Goal: Task Accomplishment & Management: Complete application form

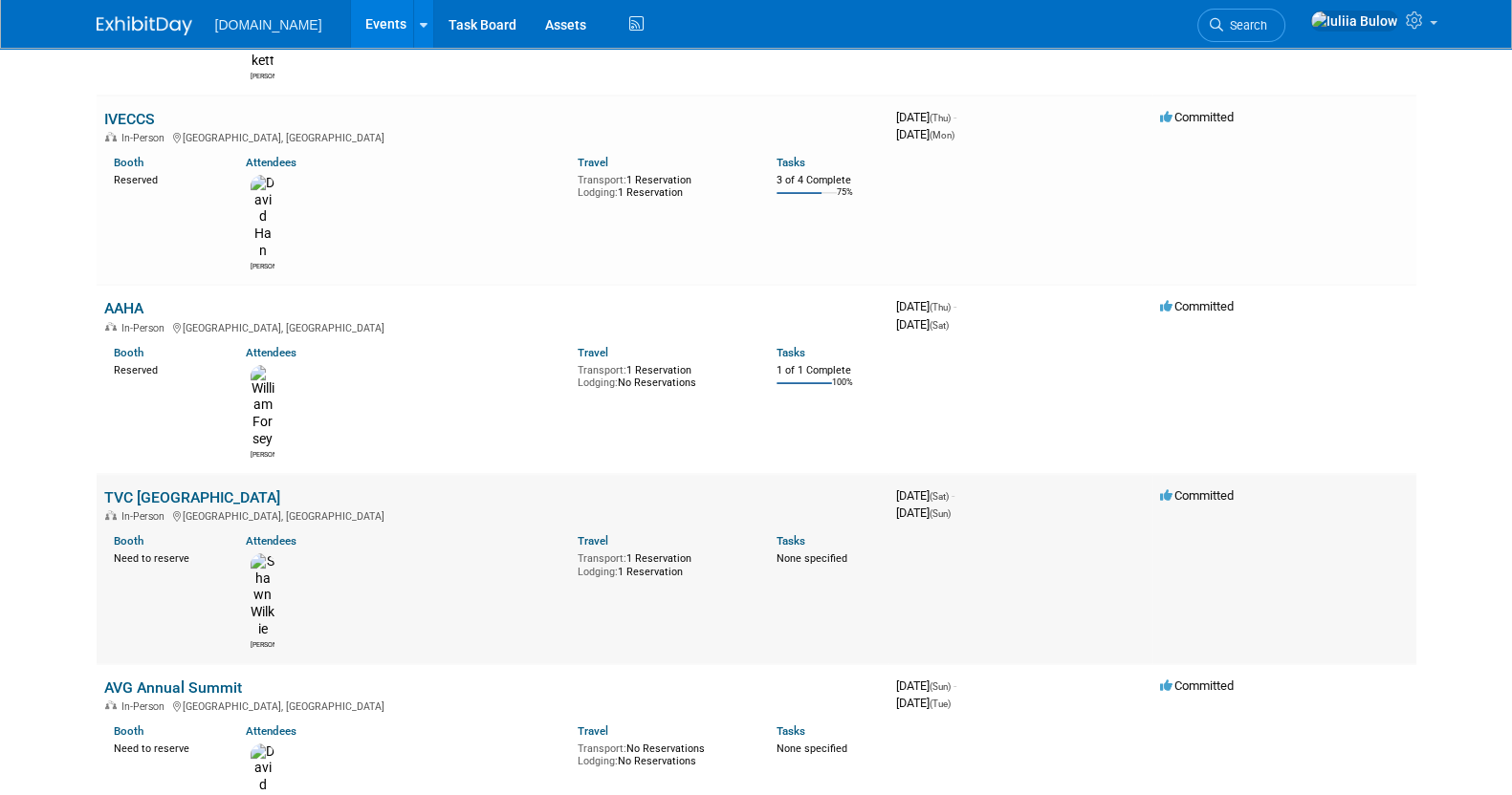
scroll to position [598, 0]
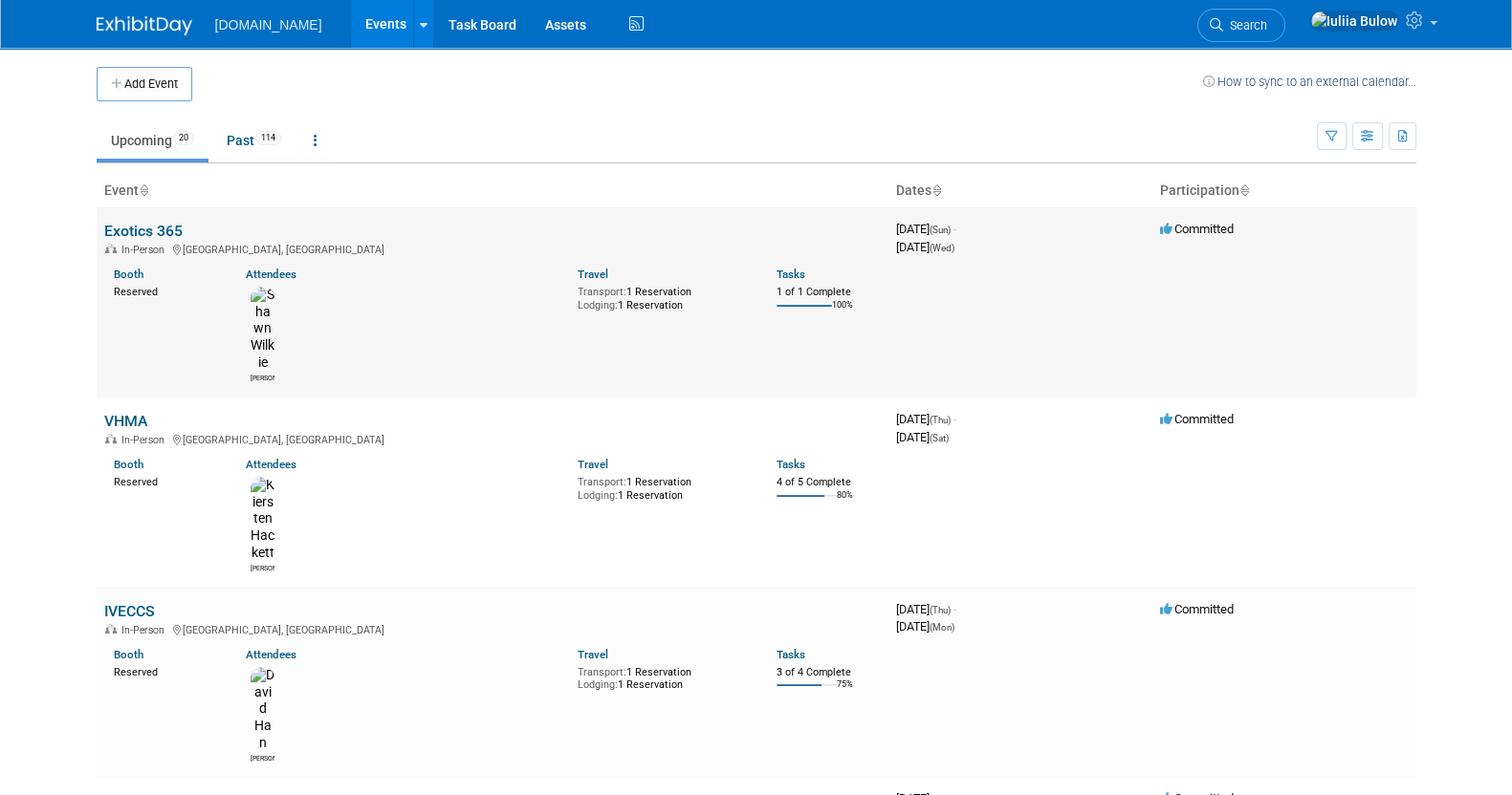
scroll to position [0, 0]
drag, startPoint x: 349, startPoint y: 234, endPoint x: 167, endPoint y: 258, distance: 183.6
click at [0, 329] on body "Talkatoo.Inc Events Add Event Bulk Upload Events Shareable Event Boards Recentl…" at bounding box center [756, 397] width 1512 height 795
click at [122, 412] on link "VHMA" at bounding box center [125, 421] width 43 height 18
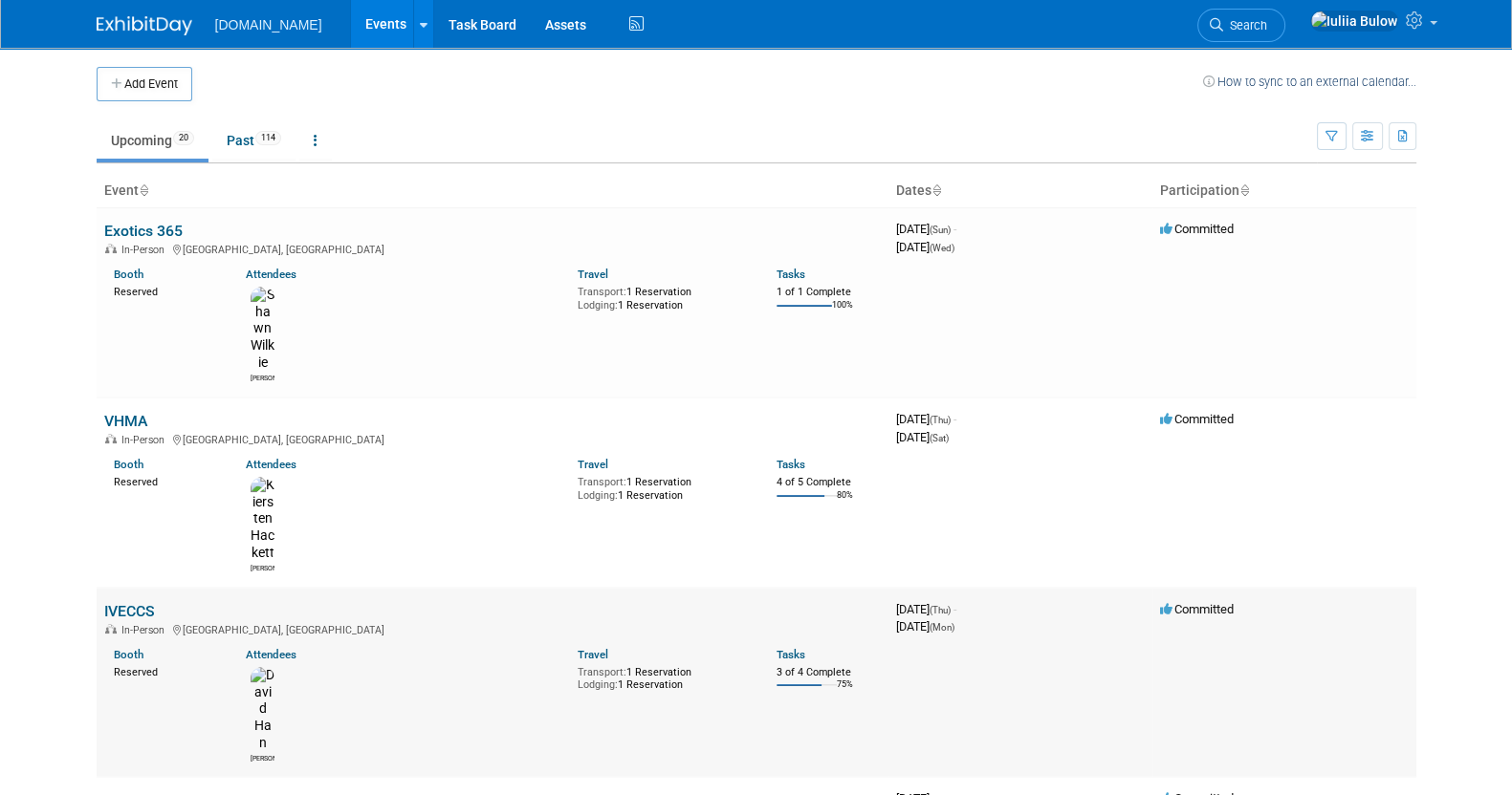
click at [122, 603] on link "IVECCS" at bounding box center [129, 611] width 51 height 18
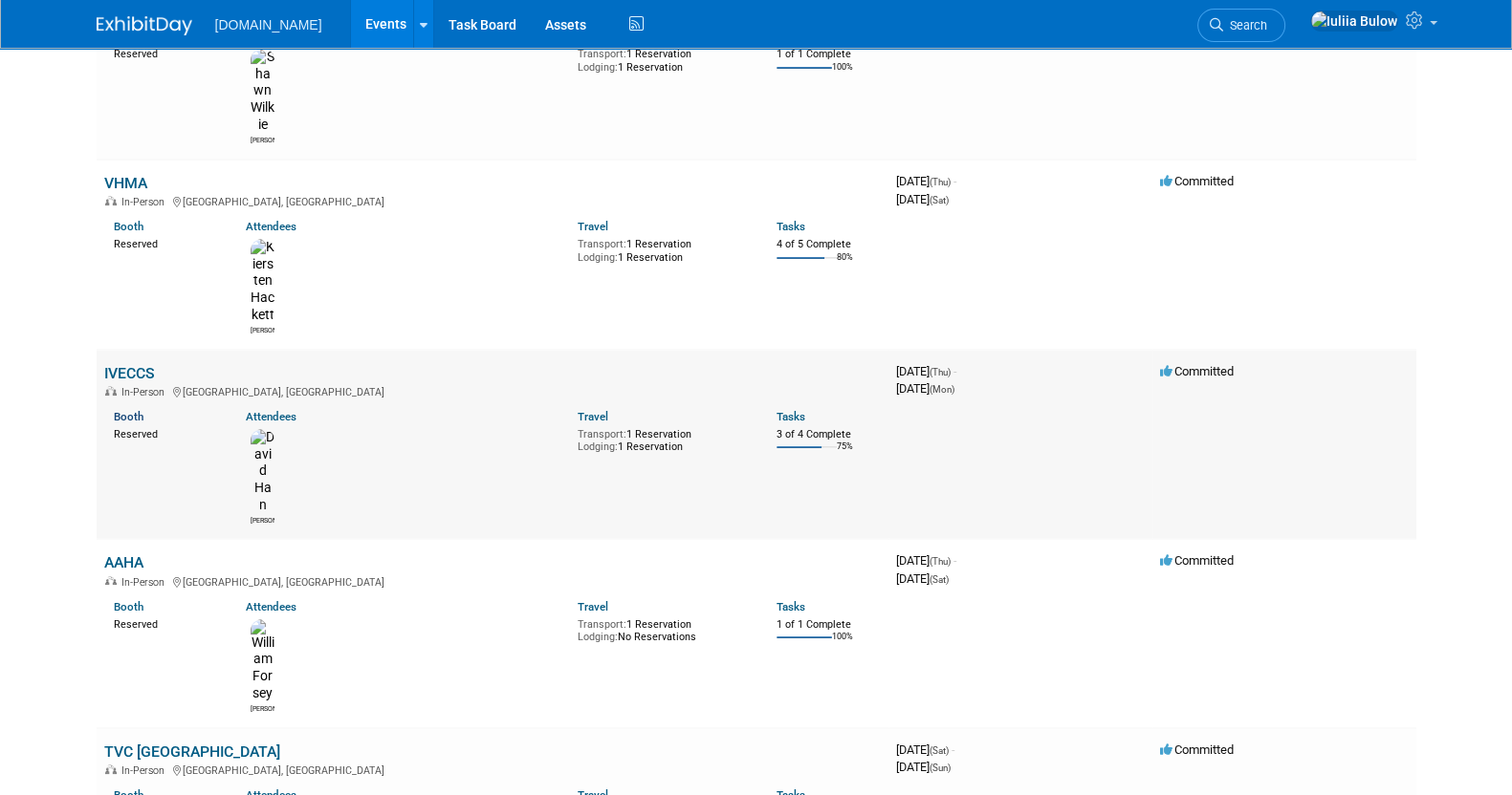
scroll to position [238, 0]
click at [127, 554] on link "AAHA" at bounding box center [123, 563] width 39 height 18
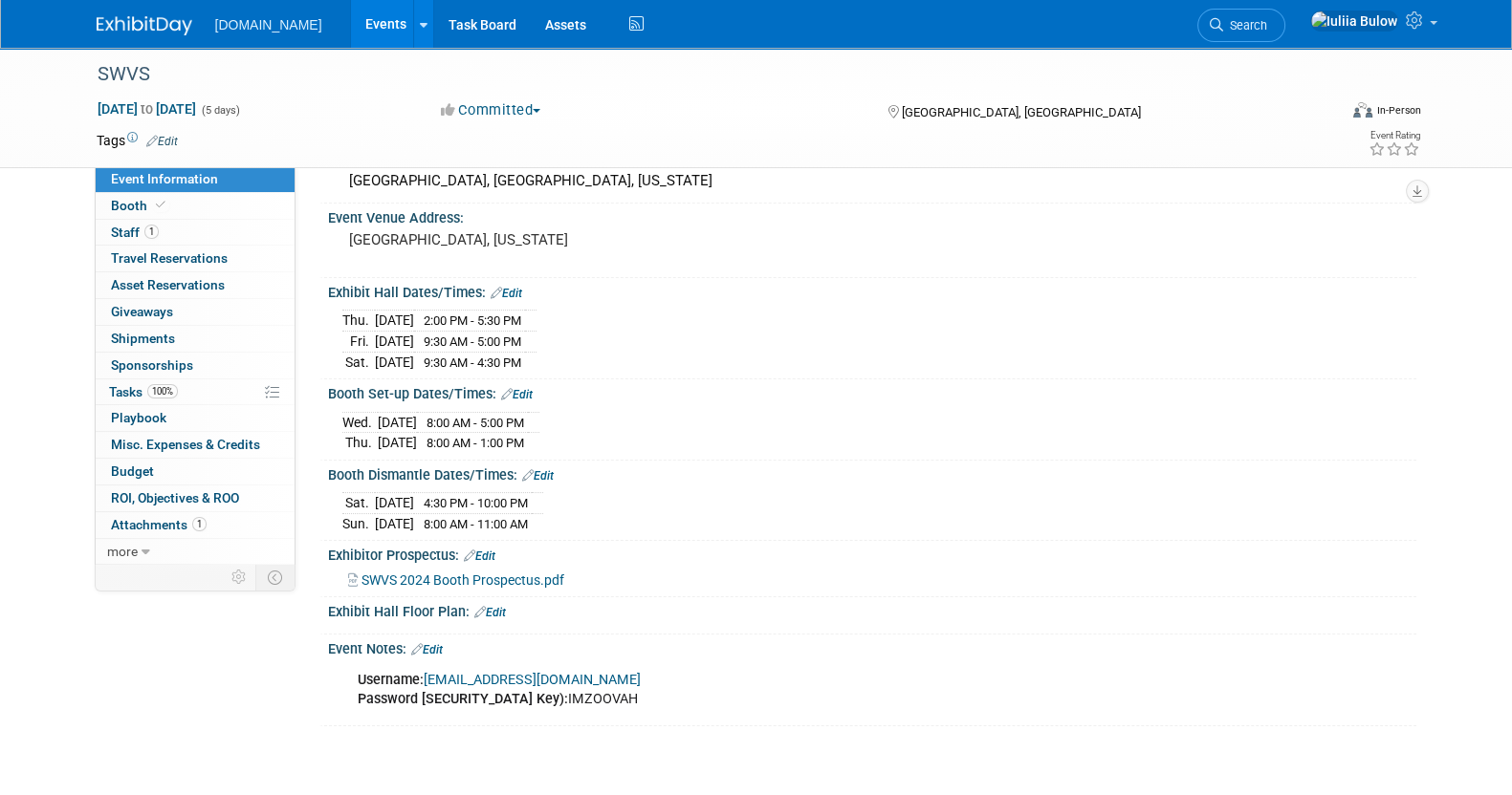
scroll to position [230, 0]
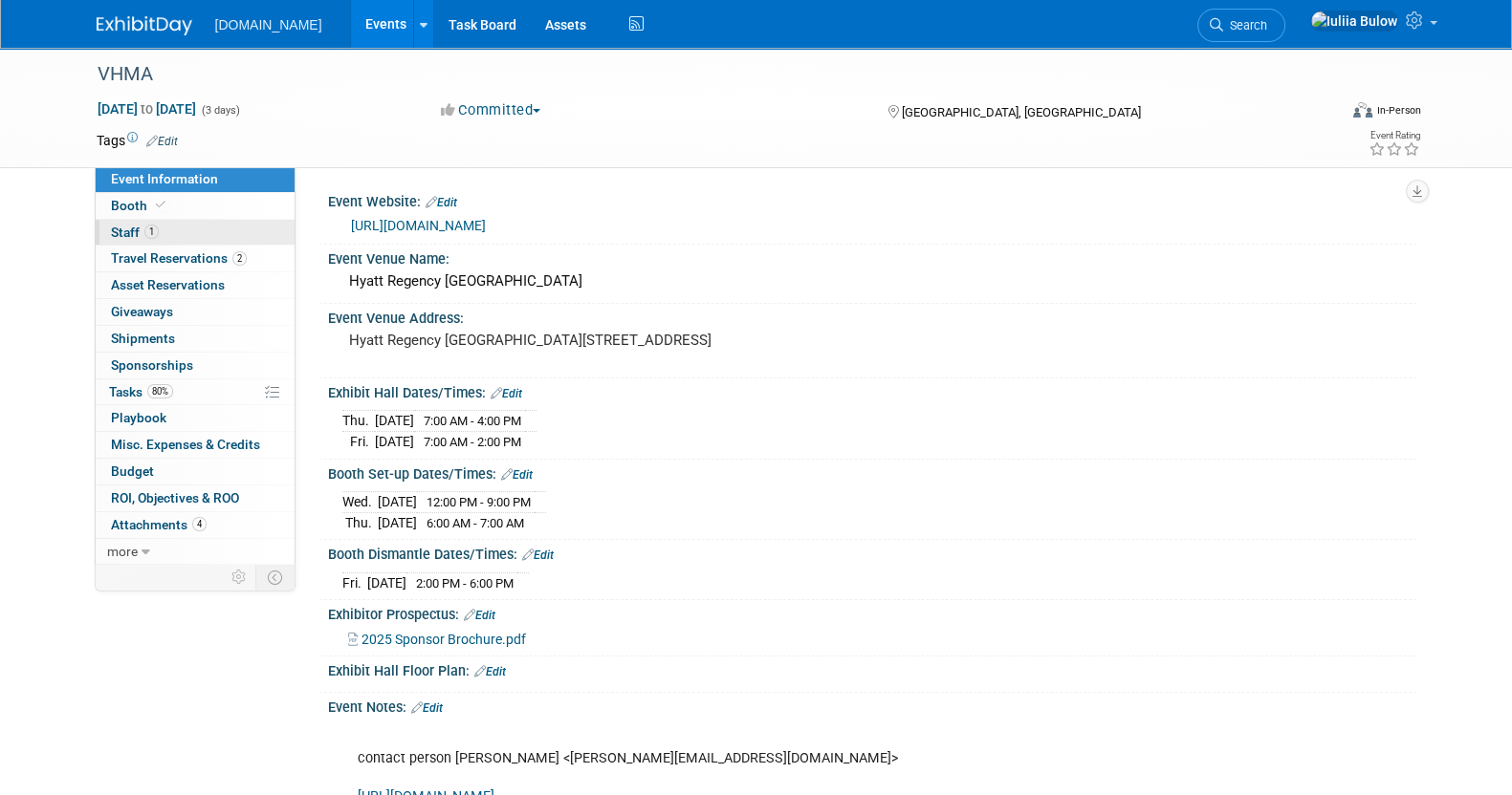
click at [201, 225] on link "1 Staff 1" at bounding box center [195, 232] width 199 height 26
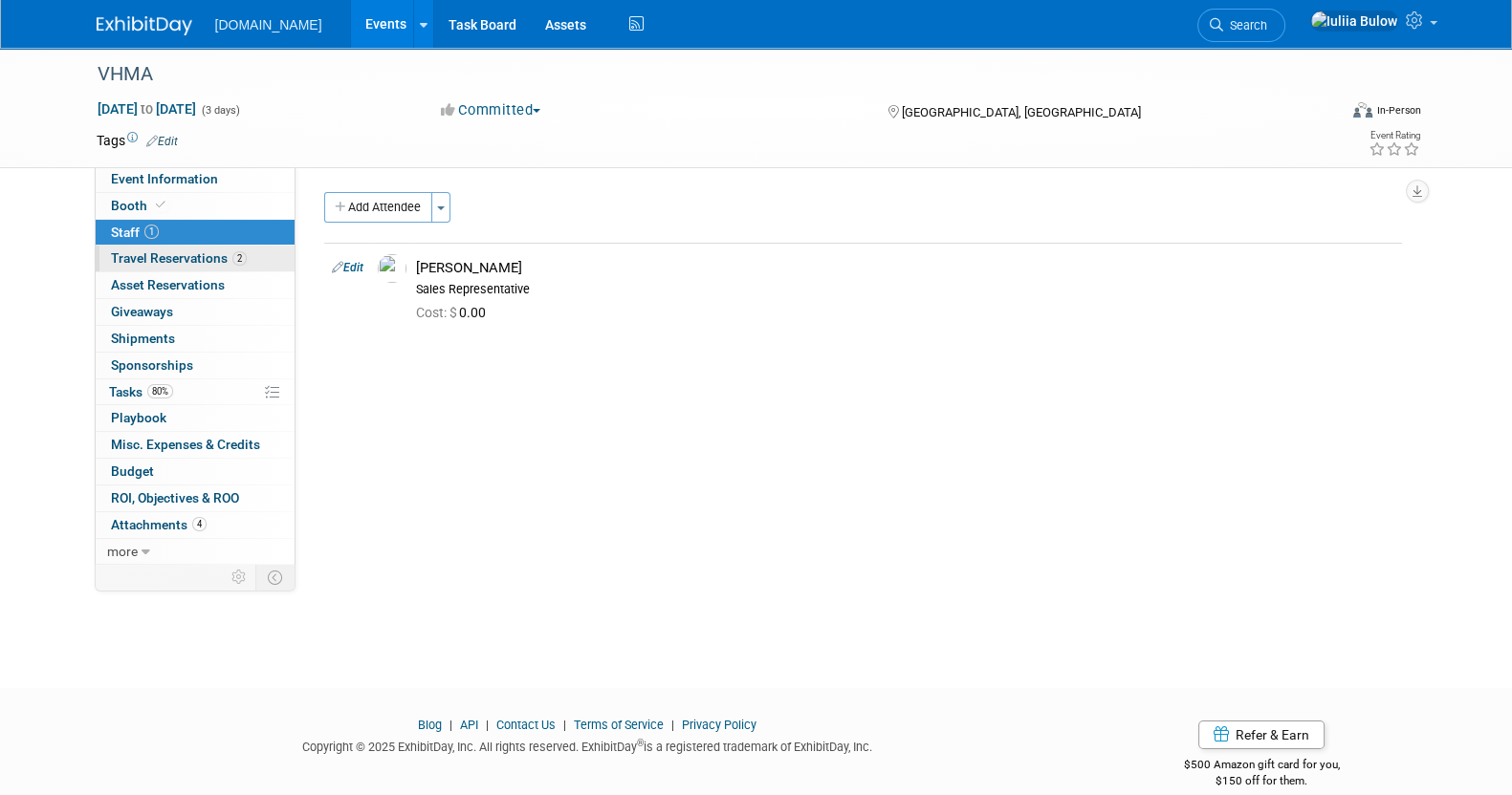
click at [207, 251] on span "Travel Reservations 2" at bounding box center [179, 258] width 136 height 15
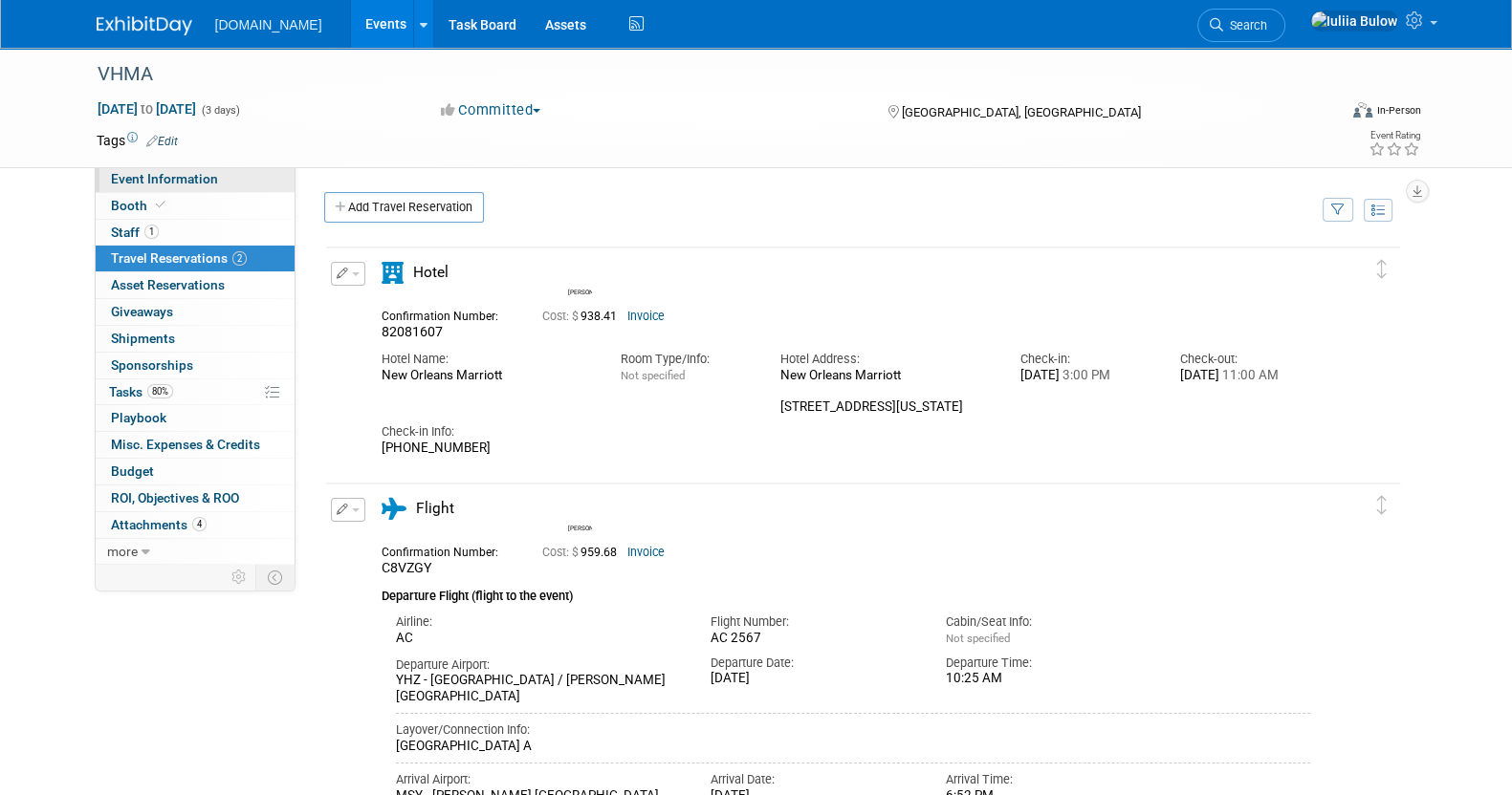
click at [212, 185] on span "Event Information" at bounding box center [165, 179] width 107 height 15
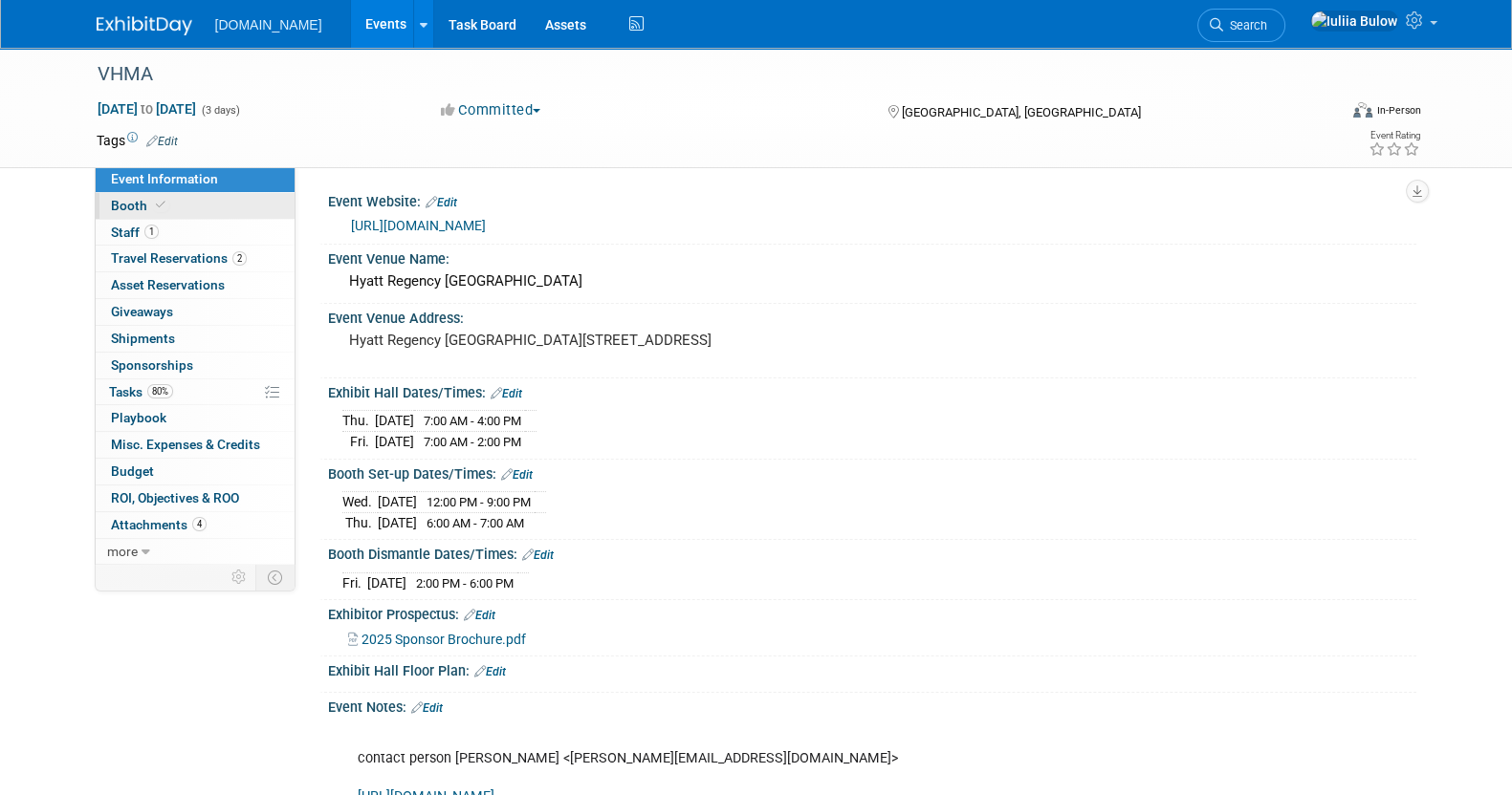
click at [167, 208] on link "Booth" at bounding box center [195, 206] width 199 height 26
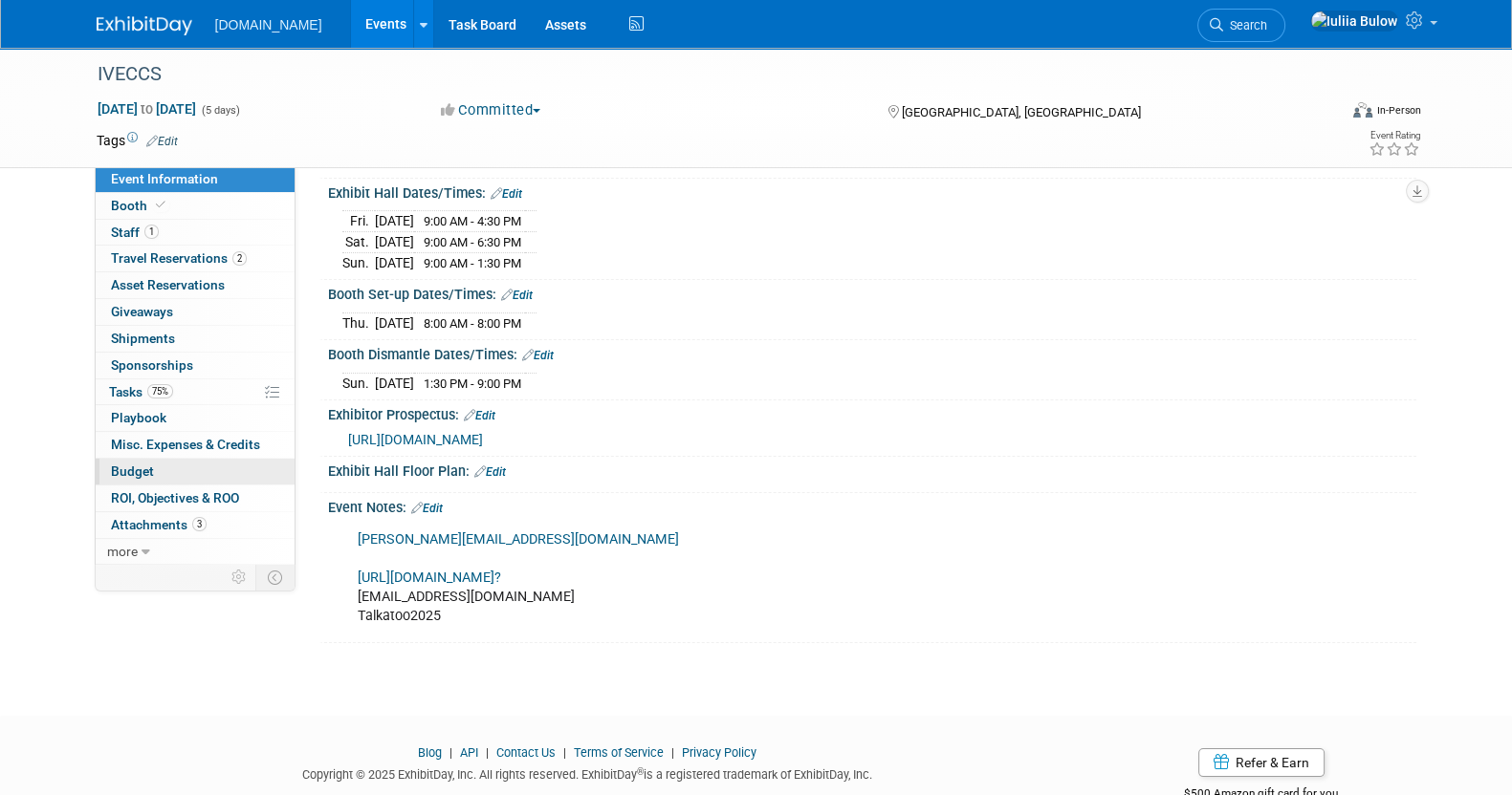
scroll to position [238, 0]
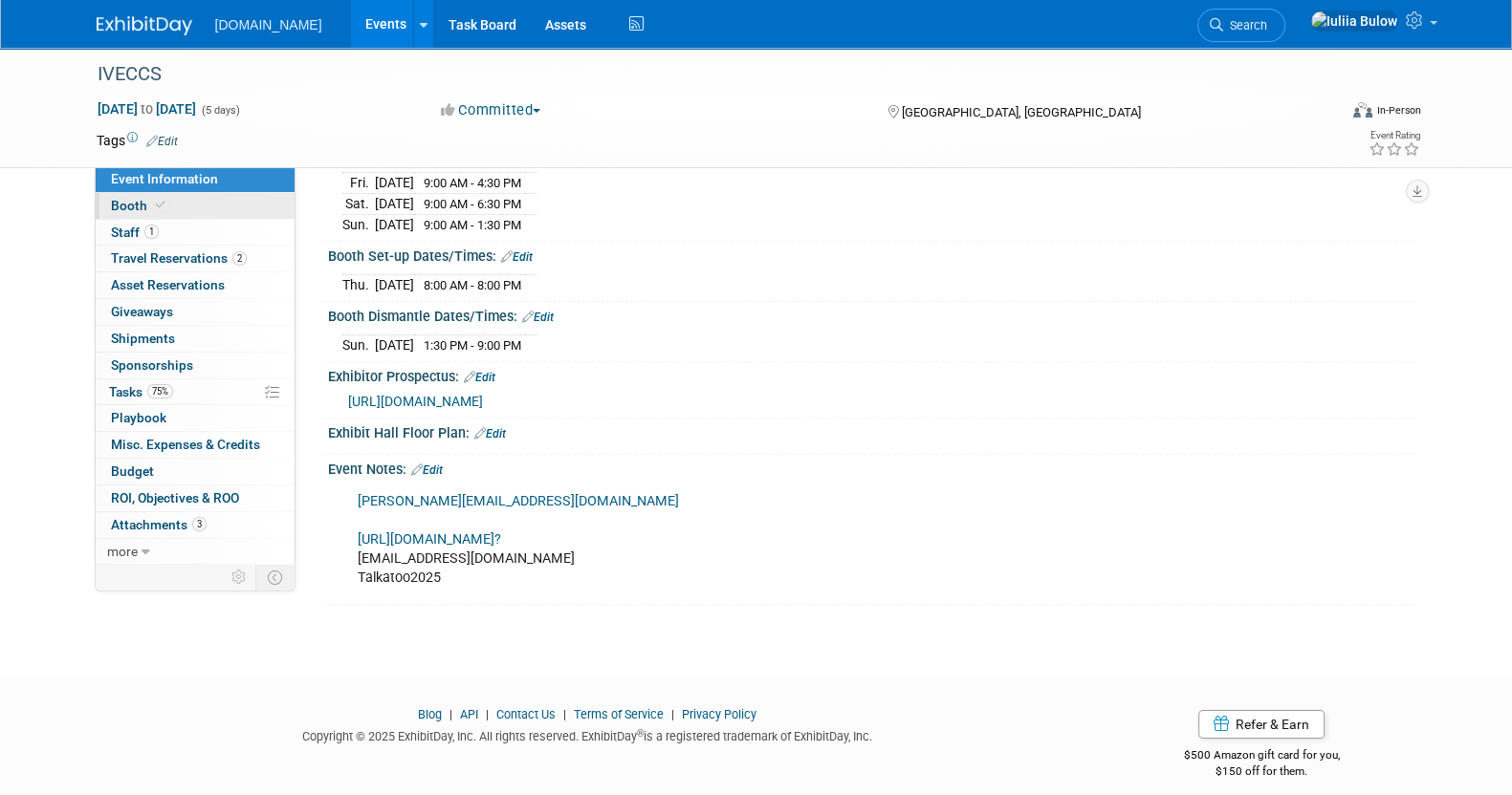
click at [192, 194] on link "Booth" at bounding box center [195, 206] width 199 height 26
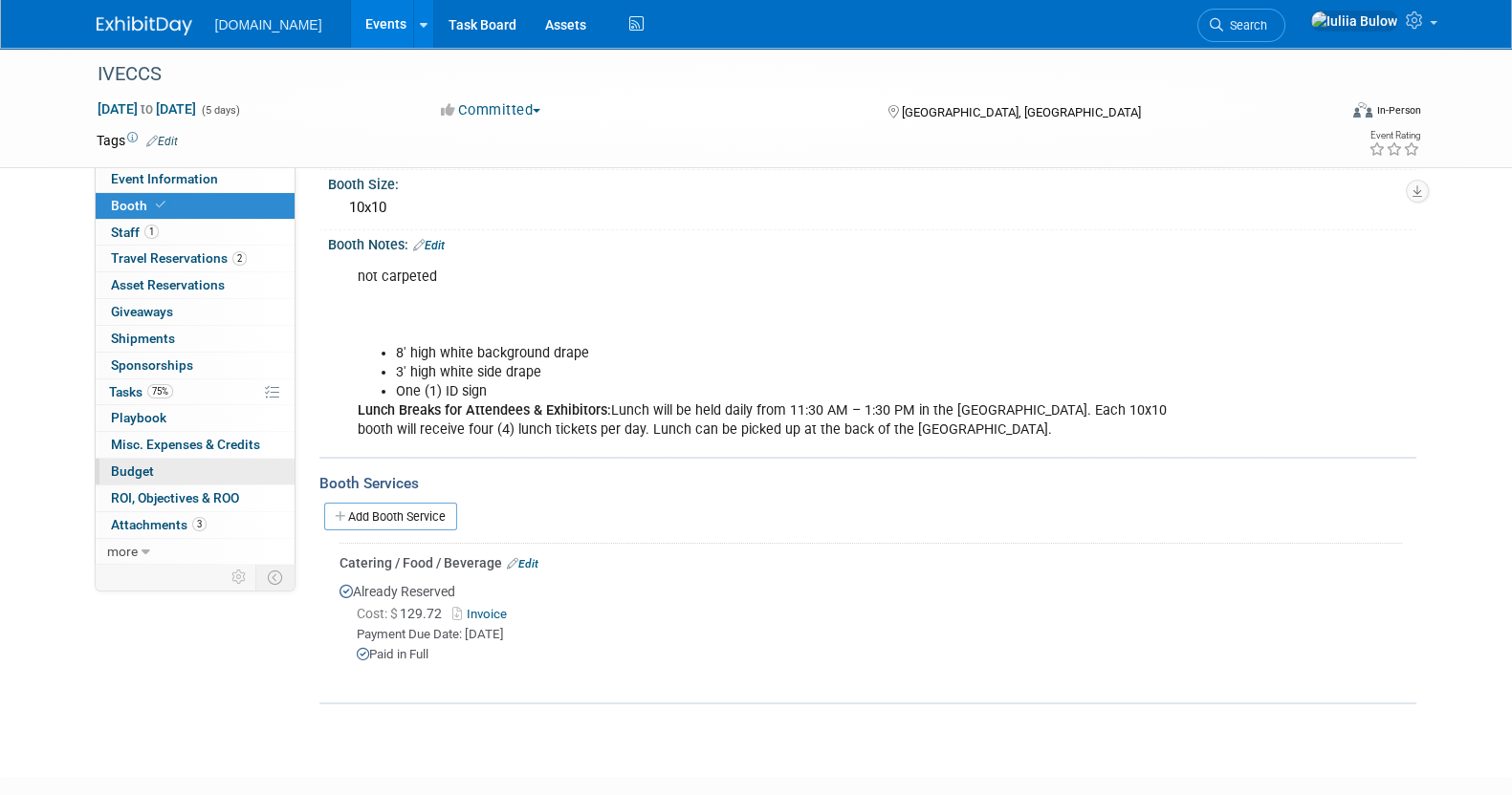
scroll to position [271, 0]
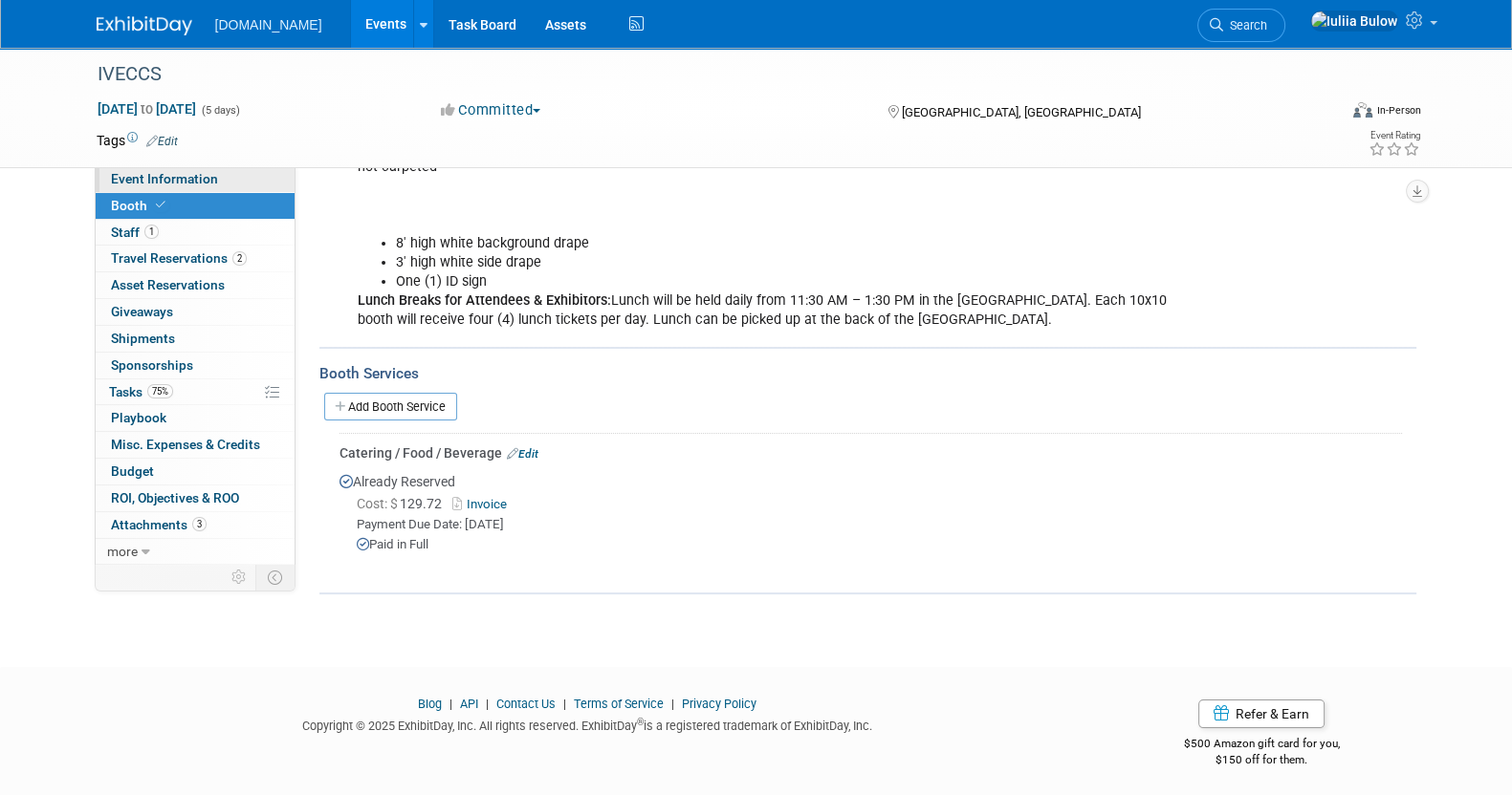
click at [197, 173] on span "Event Information" at bounding box center [165, 179] width 107 height 15
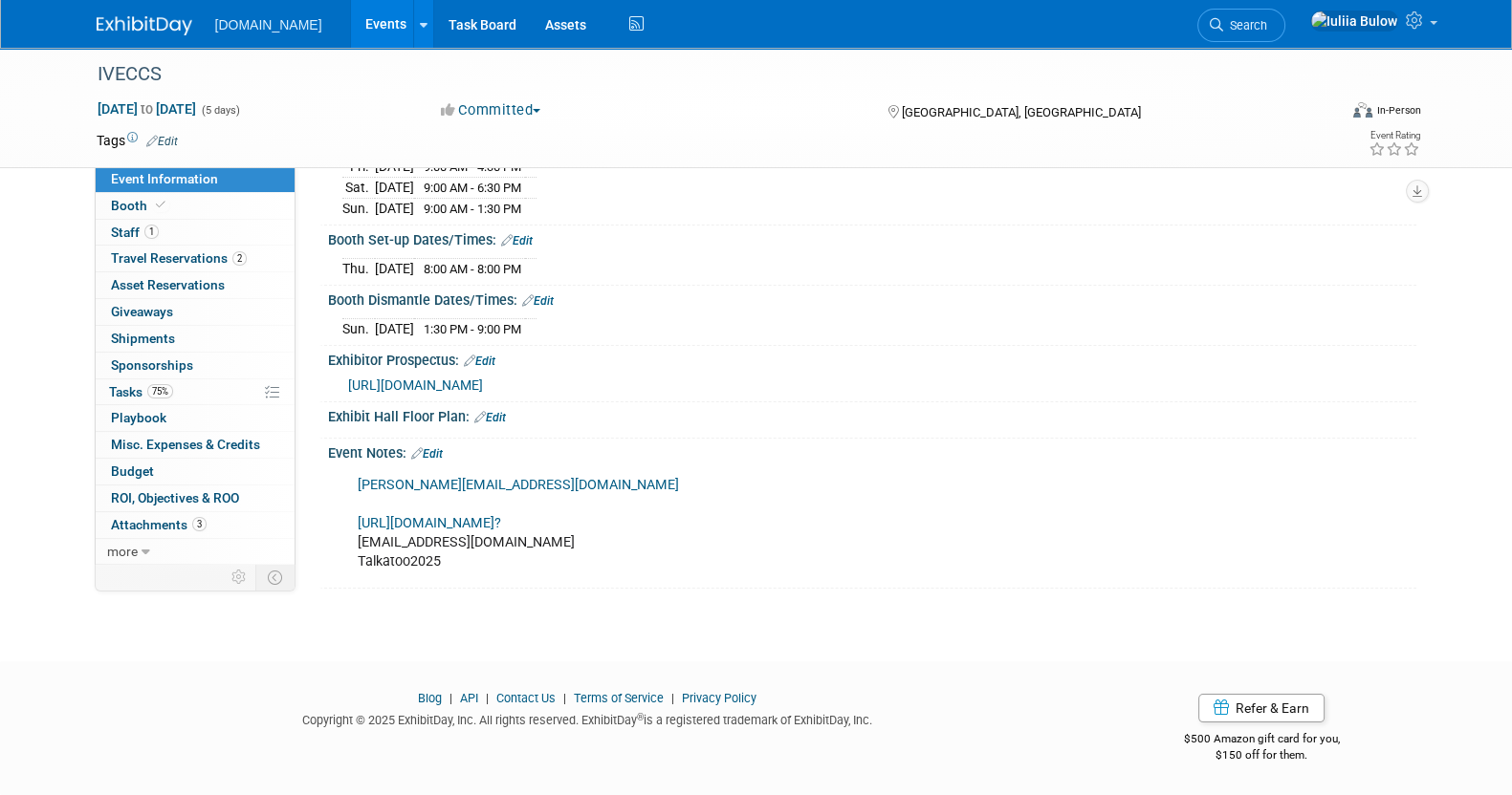
scroll to position [265, 0]
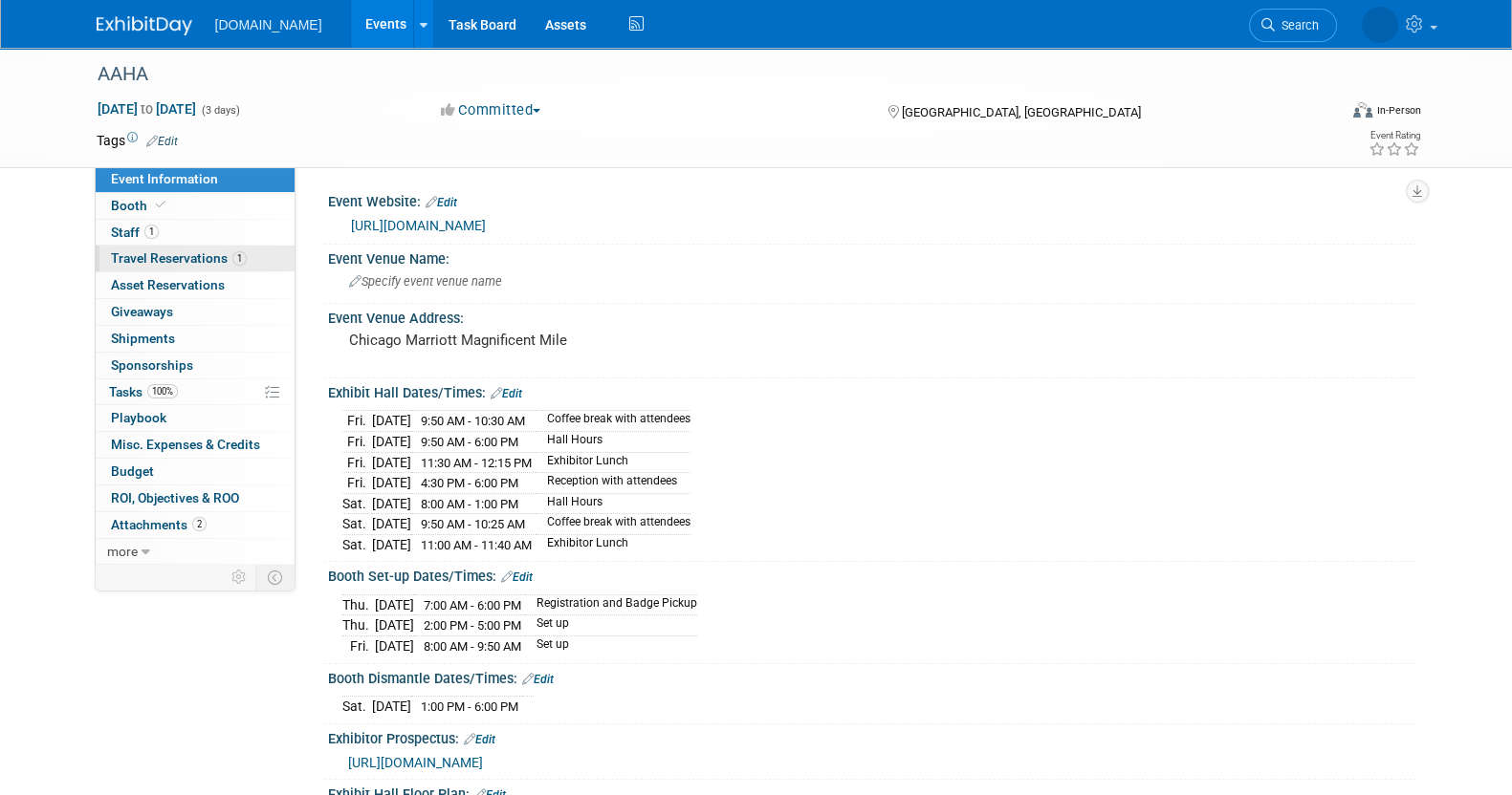
click at [187, 258] on span "Travel Reservations 1" at bounding box center [179, 258] width 136 height 15
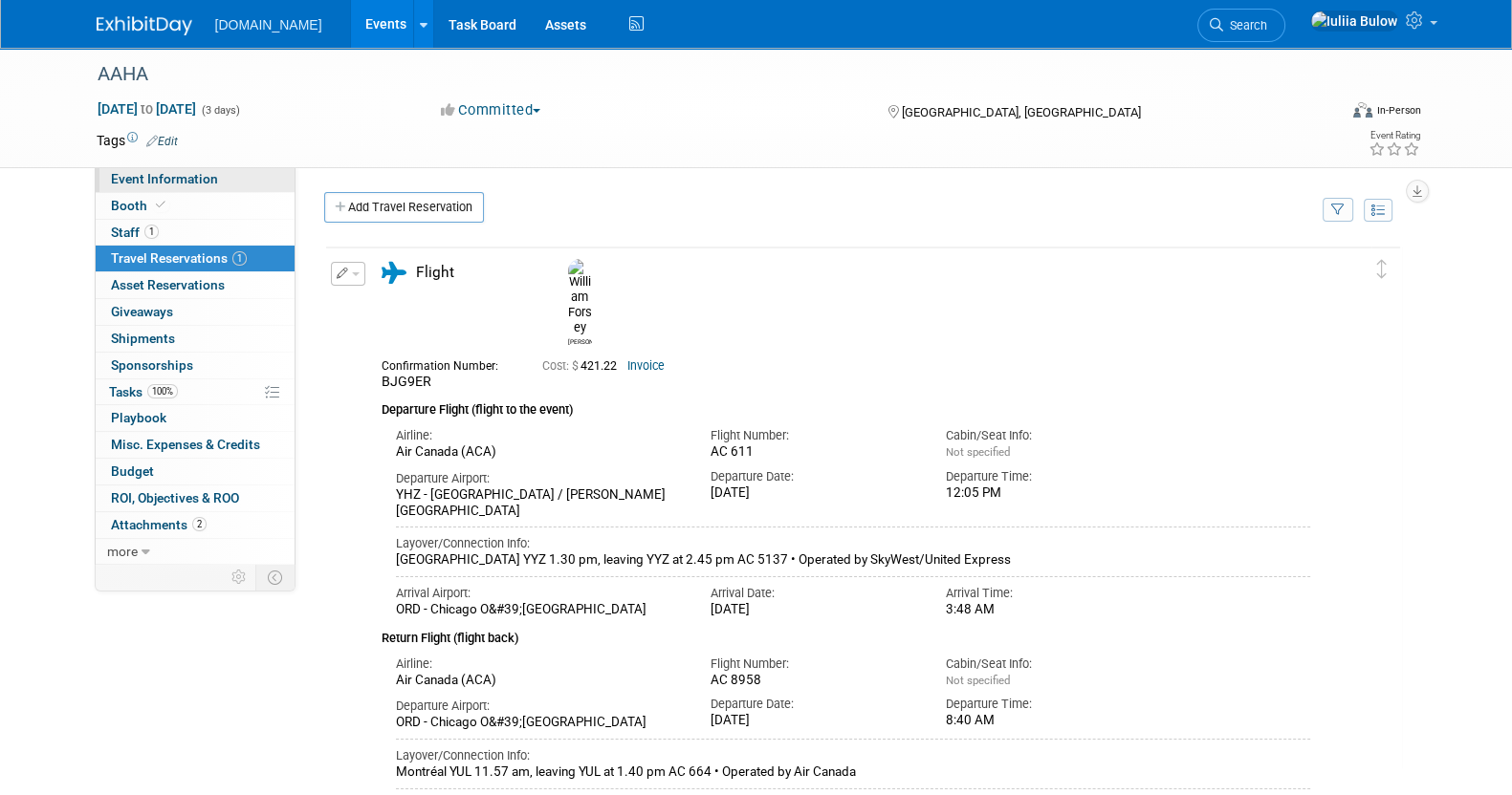
click at [135, 183] on span "Event Information" at bounding box center [165, 179] width 107 height 15
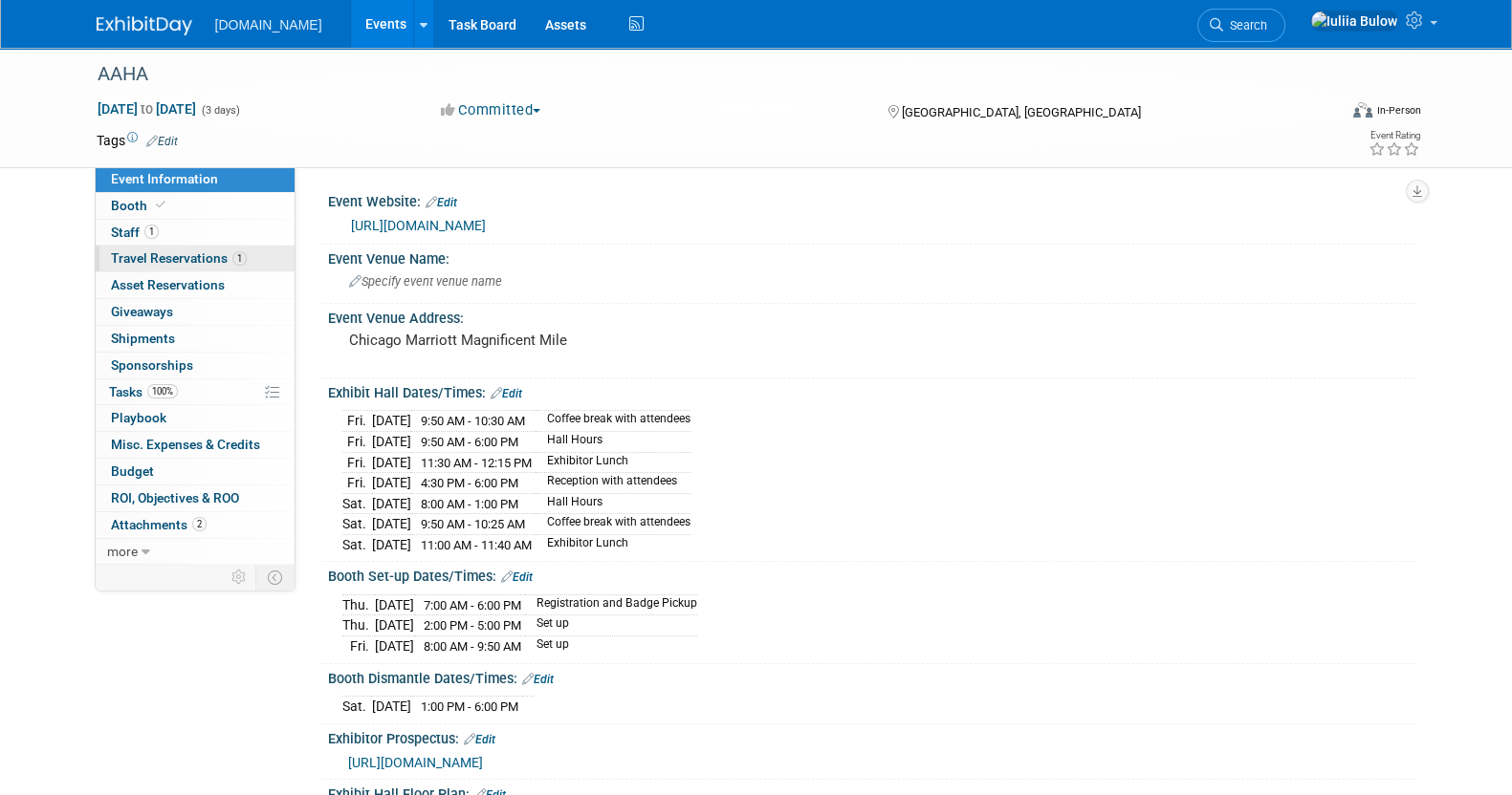
click at [139, 258] on span "Travel Reservations 1" at bounding box center [179, 258] width 136 height 15
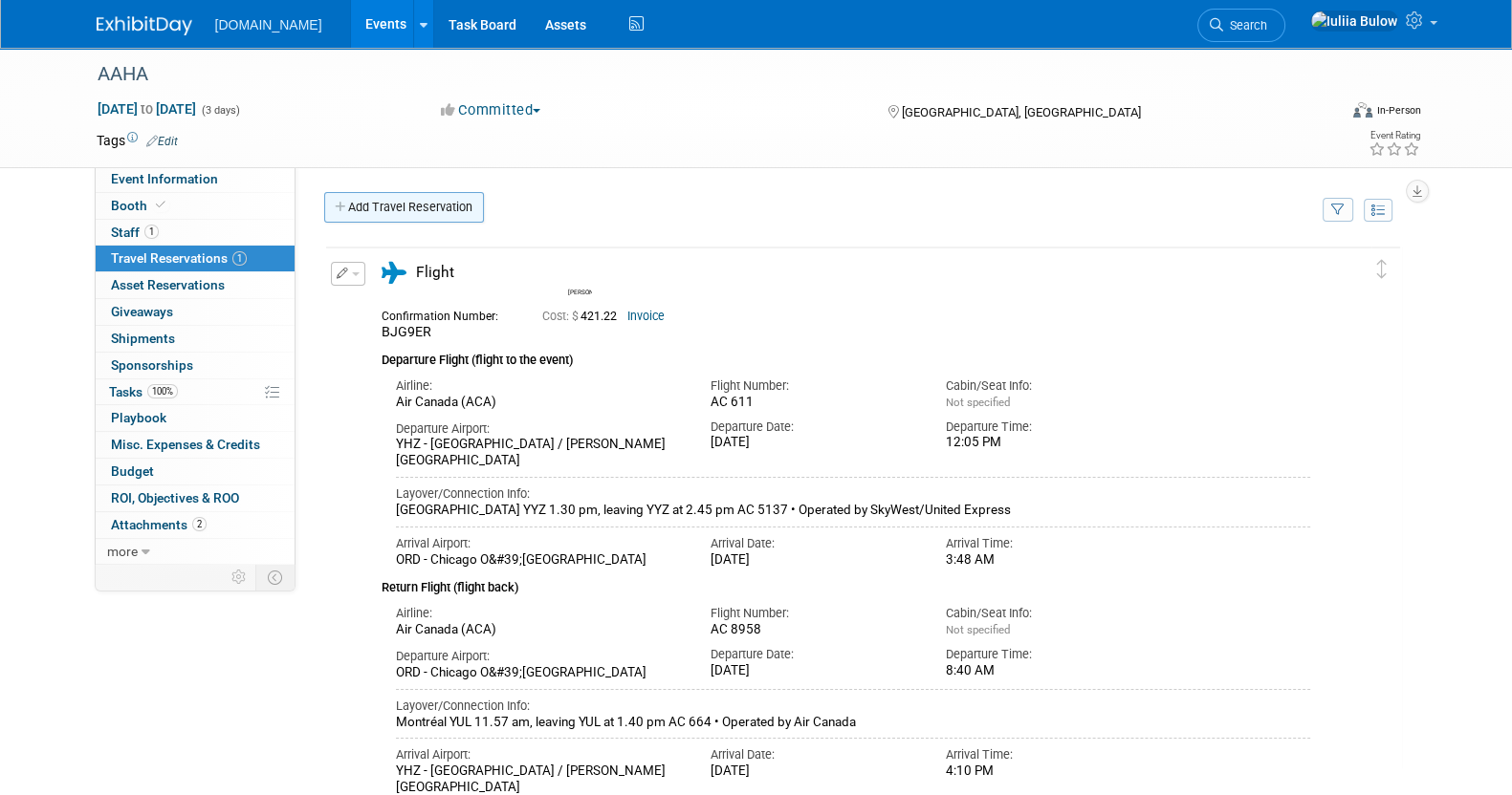
click at [426, 202] on link "Add Travel Reservation" at bounding box center [404, 208] width 160 height 31
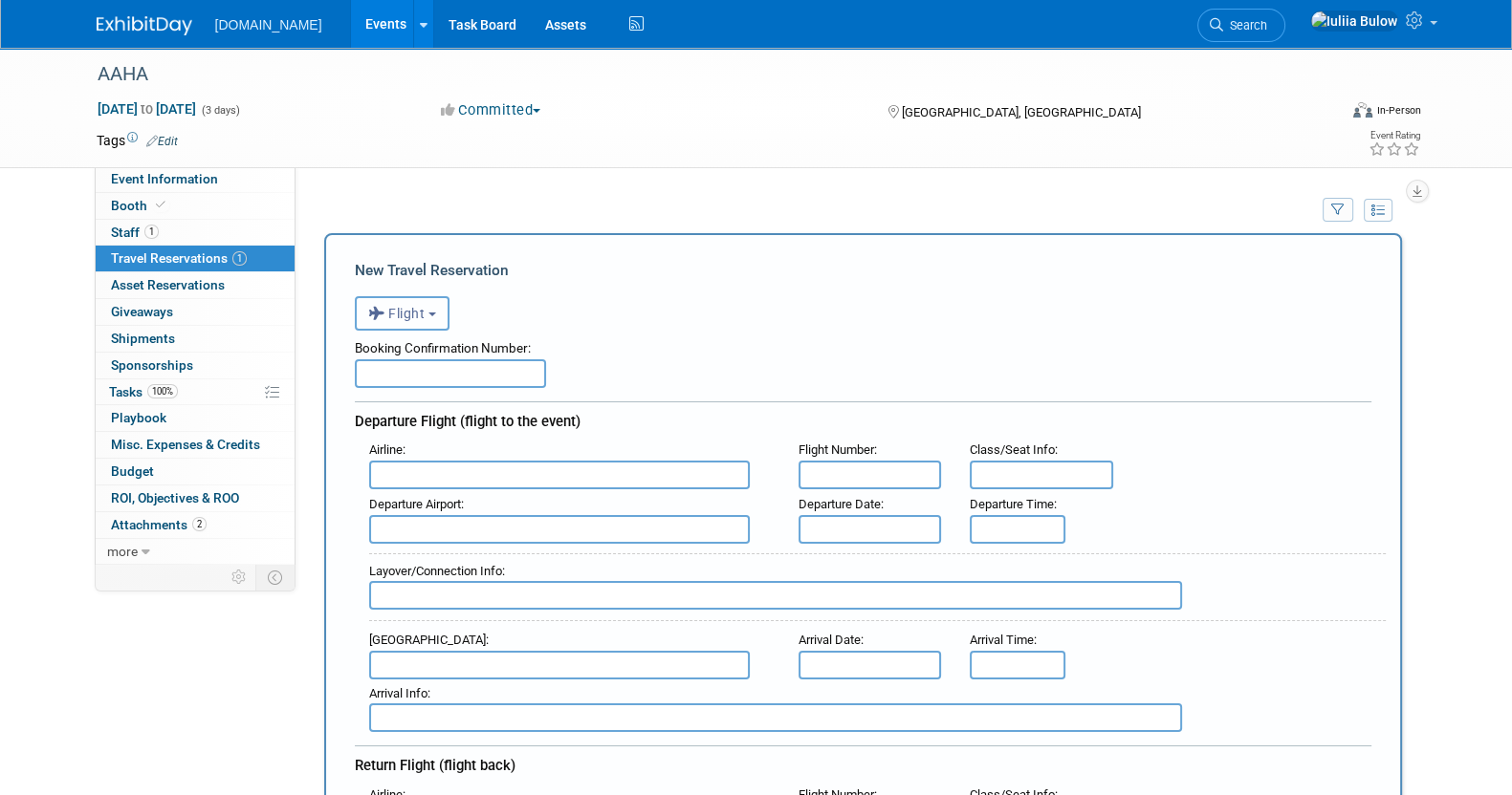
click at [429, 305] on button "Flight" at bounding box center [402, 314] width 95 height 34
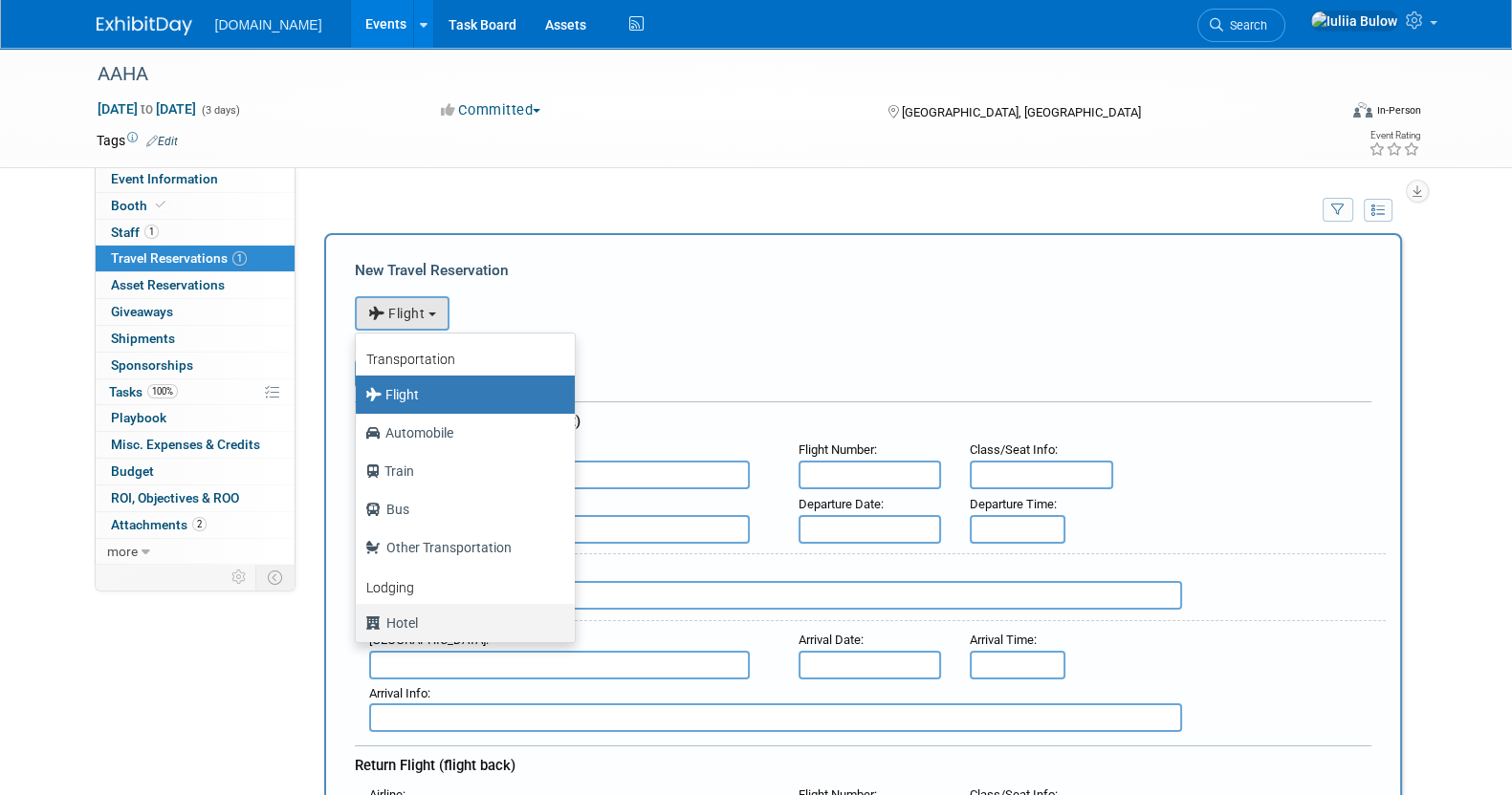
click at [416, 627] on label "Hotel" at bounding box center [460, 624] width 190 height 31
click at [359, 627] on input "Hotel" at bounding box center [352, 621] width 12 height 12
select select "6"
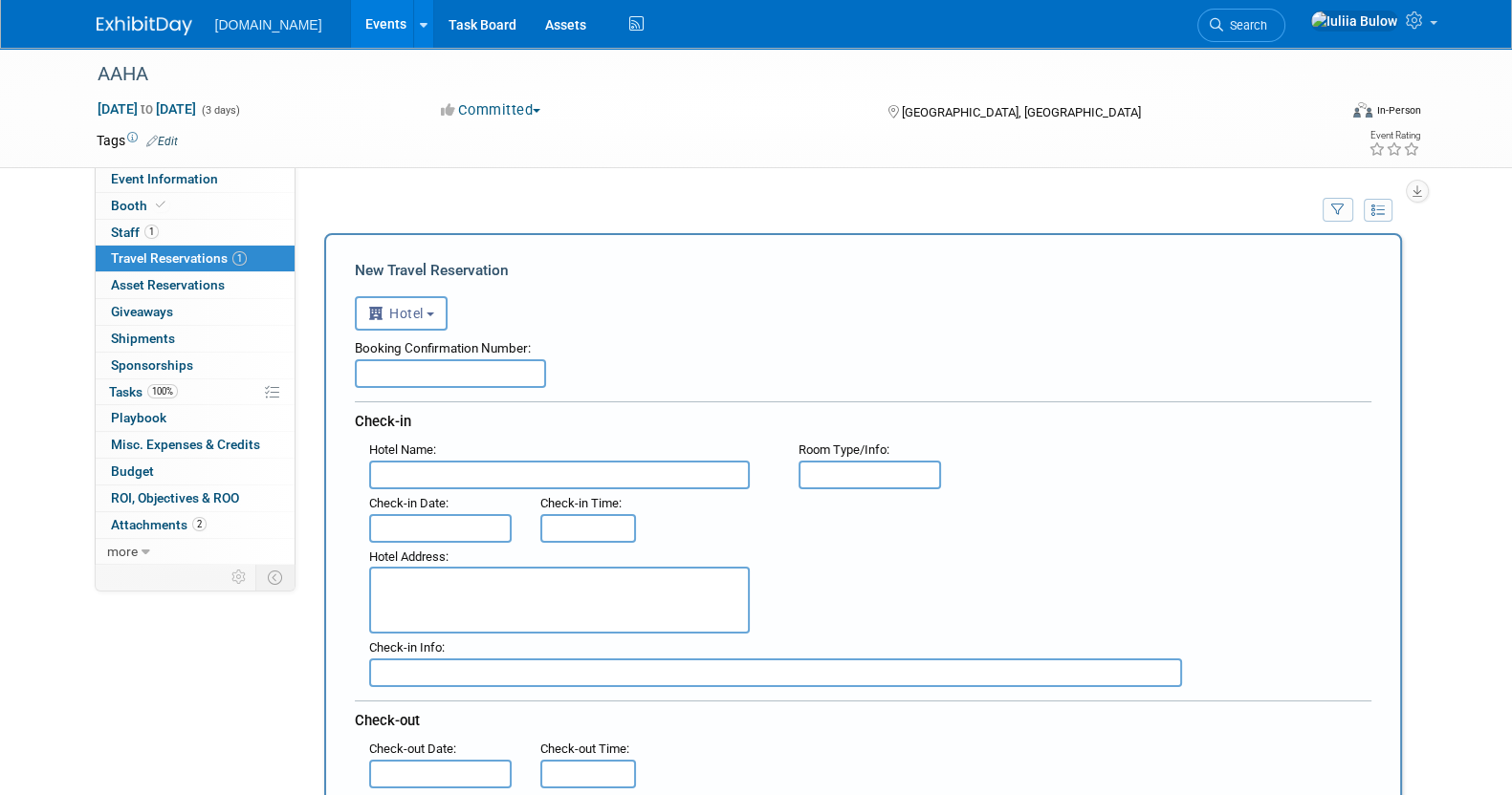
click at [443, 365] on input "text" at bounding box center [451, 374] width 191 height 29
click at [438, 461] on input "text" at bounding box center [560, 475] width 381 height 29
paste input "The Chicago Marriott Downtown [GEOGRAPHIC_DATA]"
type input "The Chicago Marriott Downtown [GEOGRAPHIC_DATA]"
click at [472, 370] on input "text" at bounding box center [451, 374] width 191 height 29
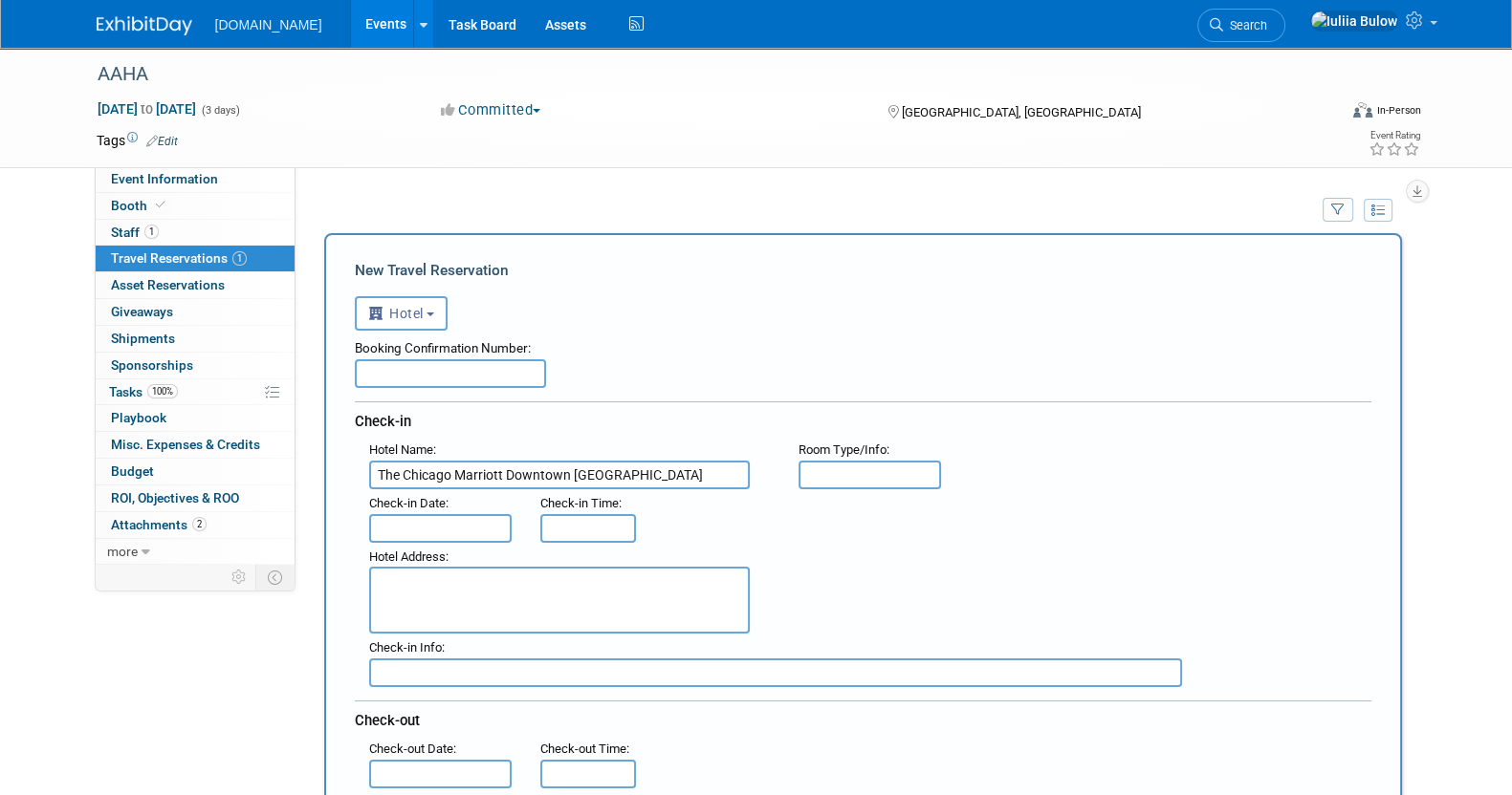
paste input "3QJRDKXH"
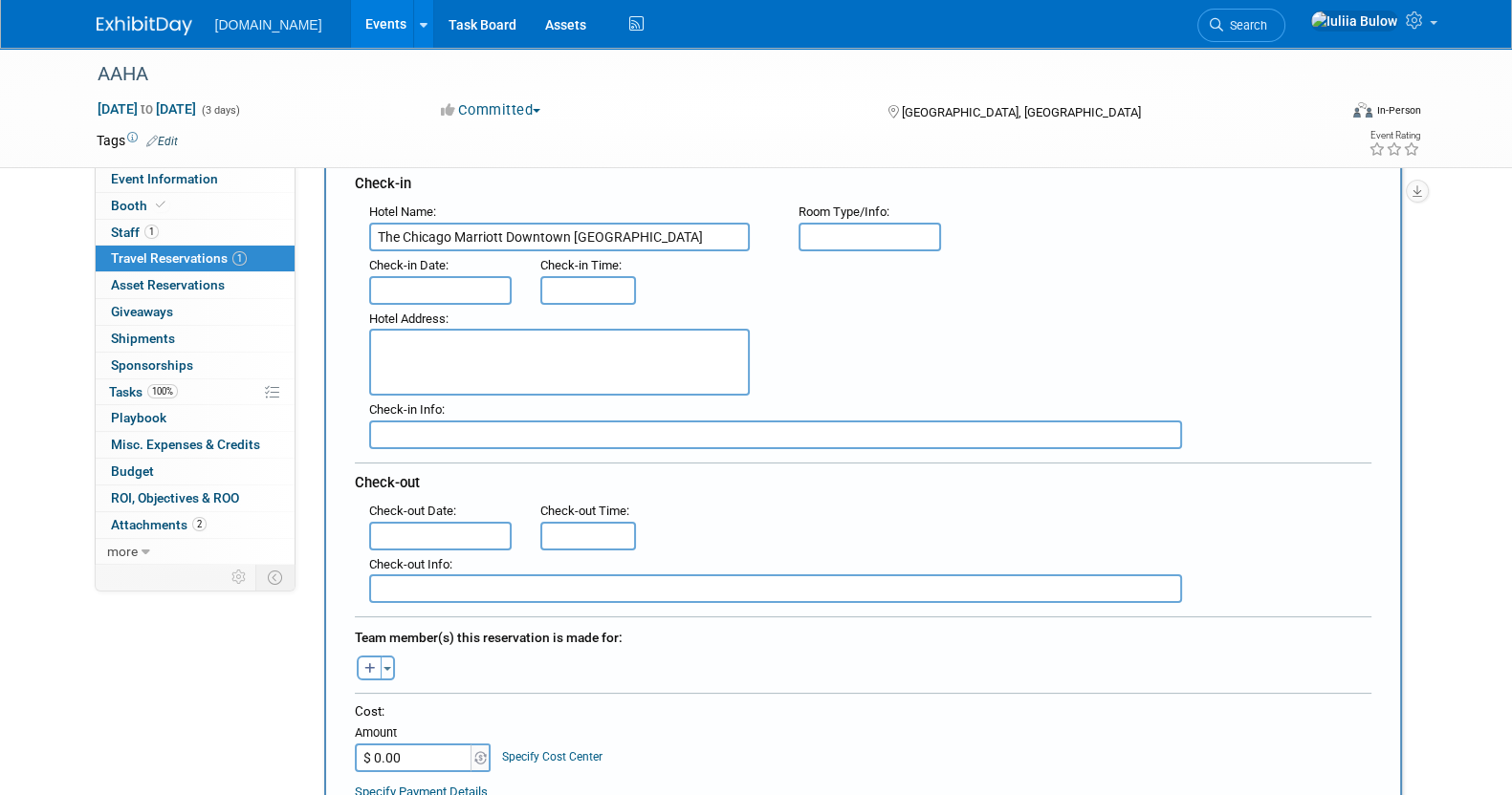
scroll to position [238, 0]
type input "3QJRDKXH"
click at [431, 285] on input "text" at bounding box center [441, 291] width 144 height 29
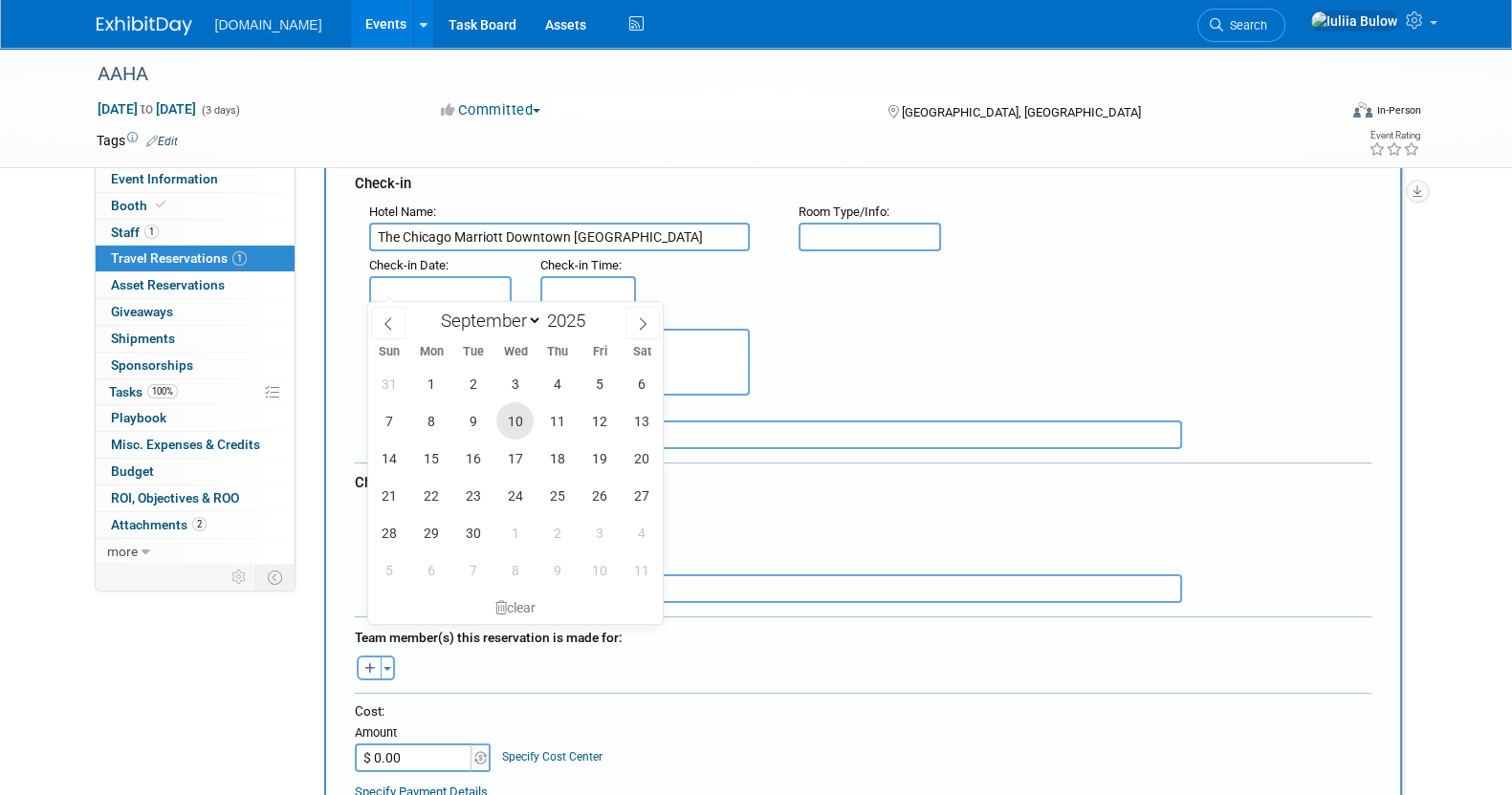
click at [507, 427] on span "10" at bounding box center [515, 421] width 37 height 37
type input "[DATE]"
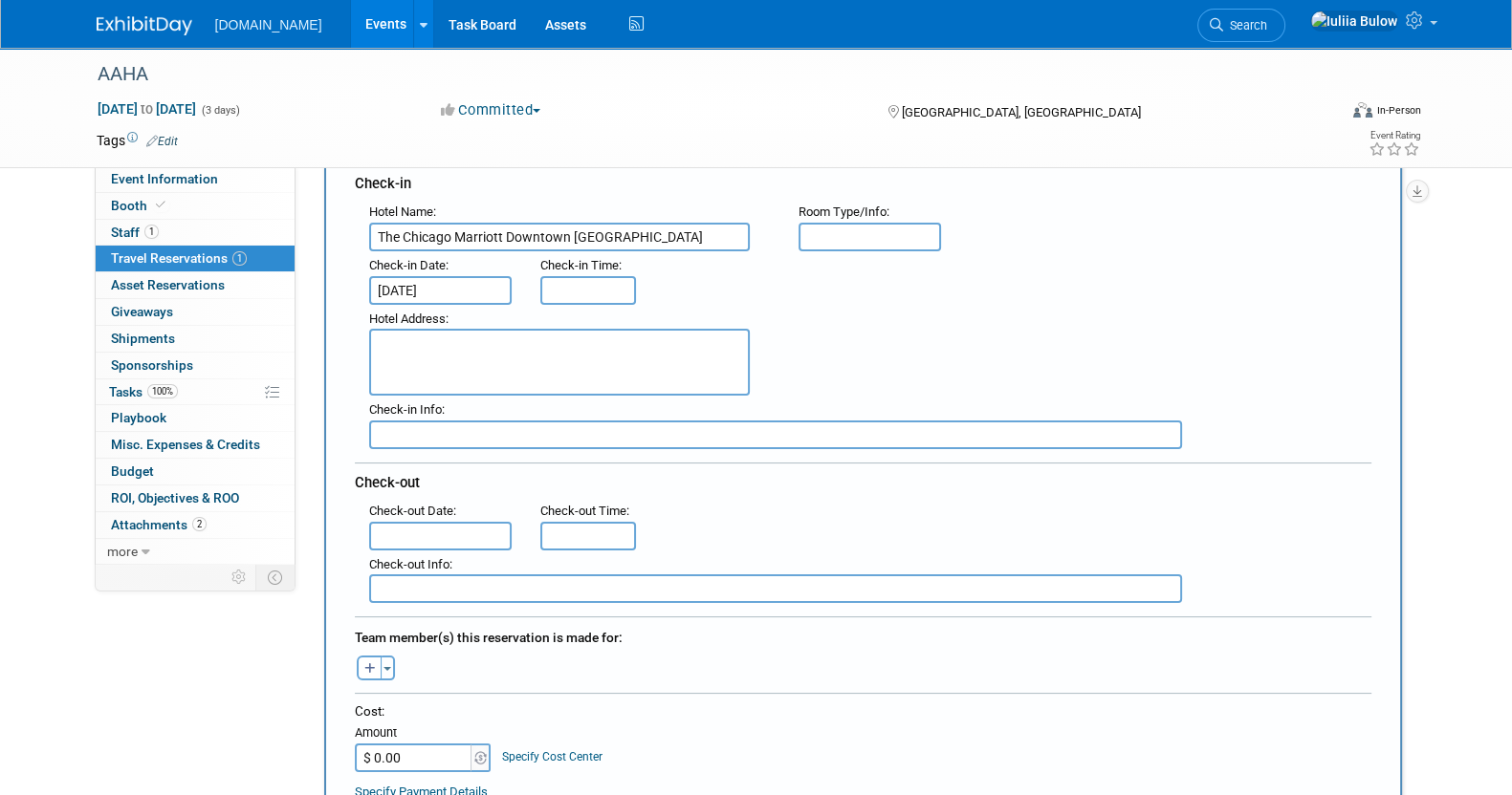
type input "3:00 PM"
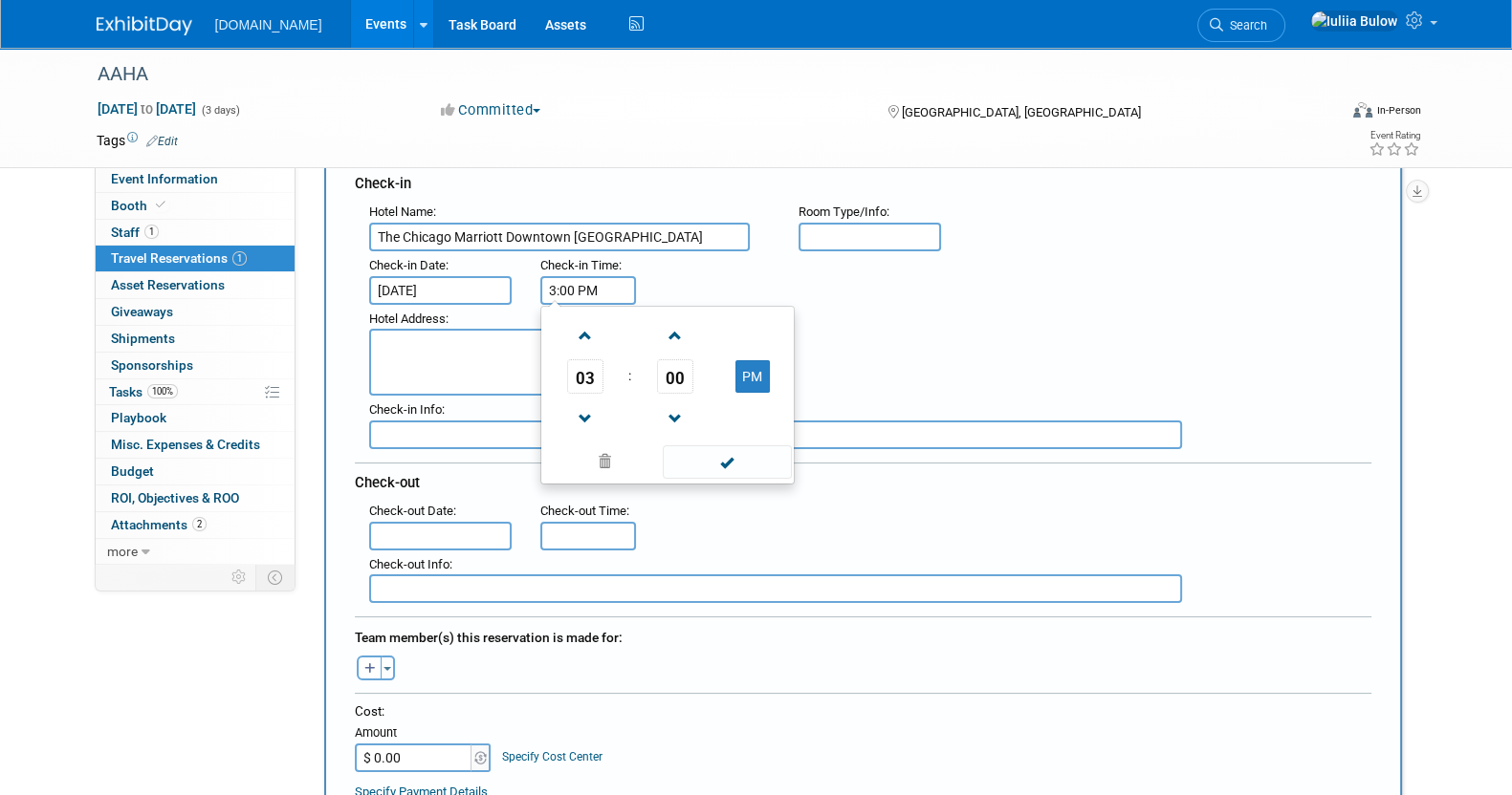
click at [595, 279] on input "3:00 PM" at bounding box center [589, 291] width 96 height 29
click at [720, 446] on span at bounding box center [727, 462] width 129 height 33
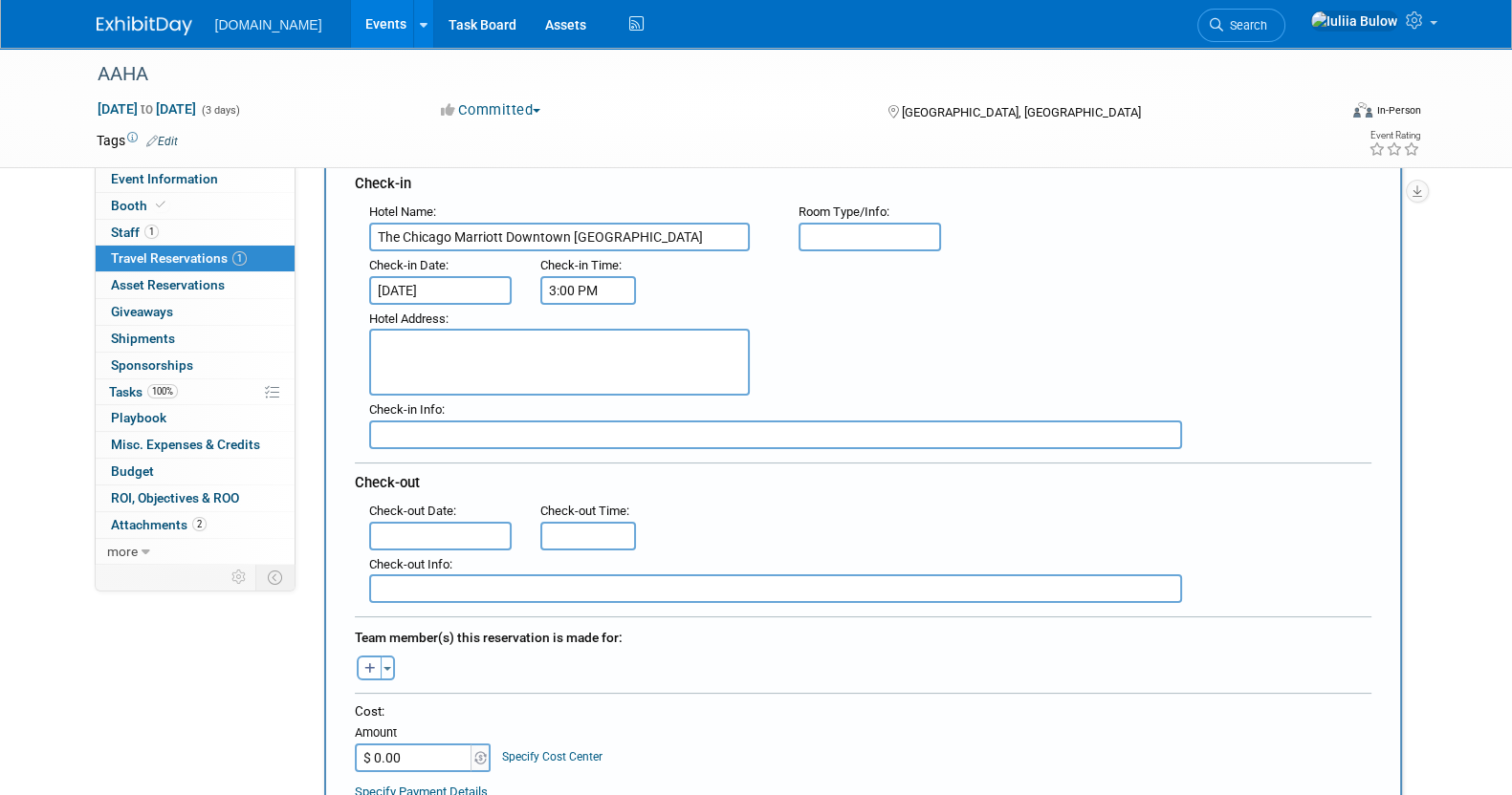
click at [398, 364] on textarea at bounding box center [560, 363] width 381 height 67
paste textarea "[STREET_ADDRESS][US_STATE] Phone: [PHONE_NUMBER]"
type textarea "[STREET_ADDRESS][US_STATE] Phone: [PHONE_NUMBER]"
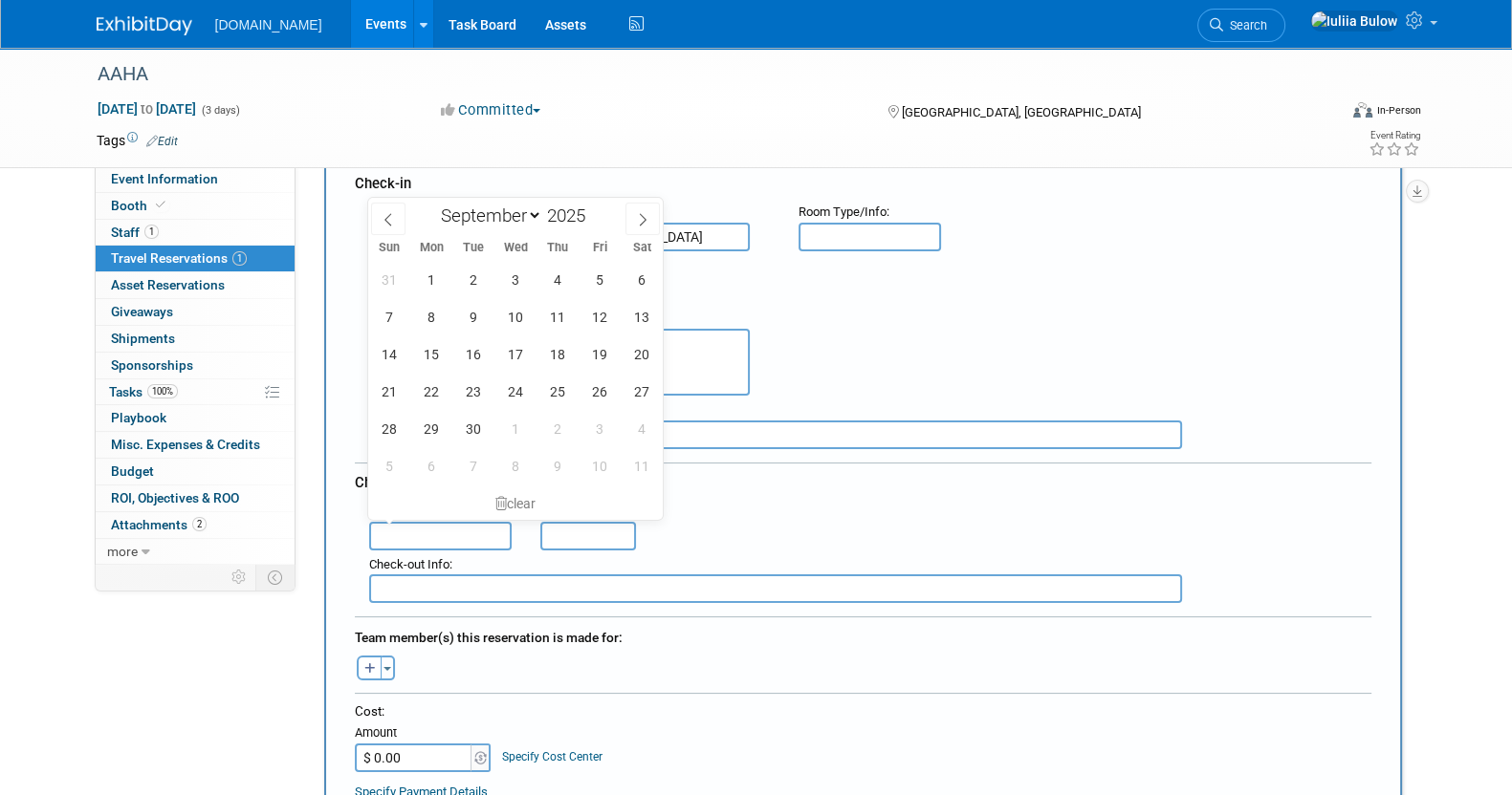
click at [420, 533] on input "text" at bounding box center [441, 537] width 144 height 29
click at [383, 361] on span "14" at bounding box center [389, 354] width 37 height 37
type input "[DATE]"
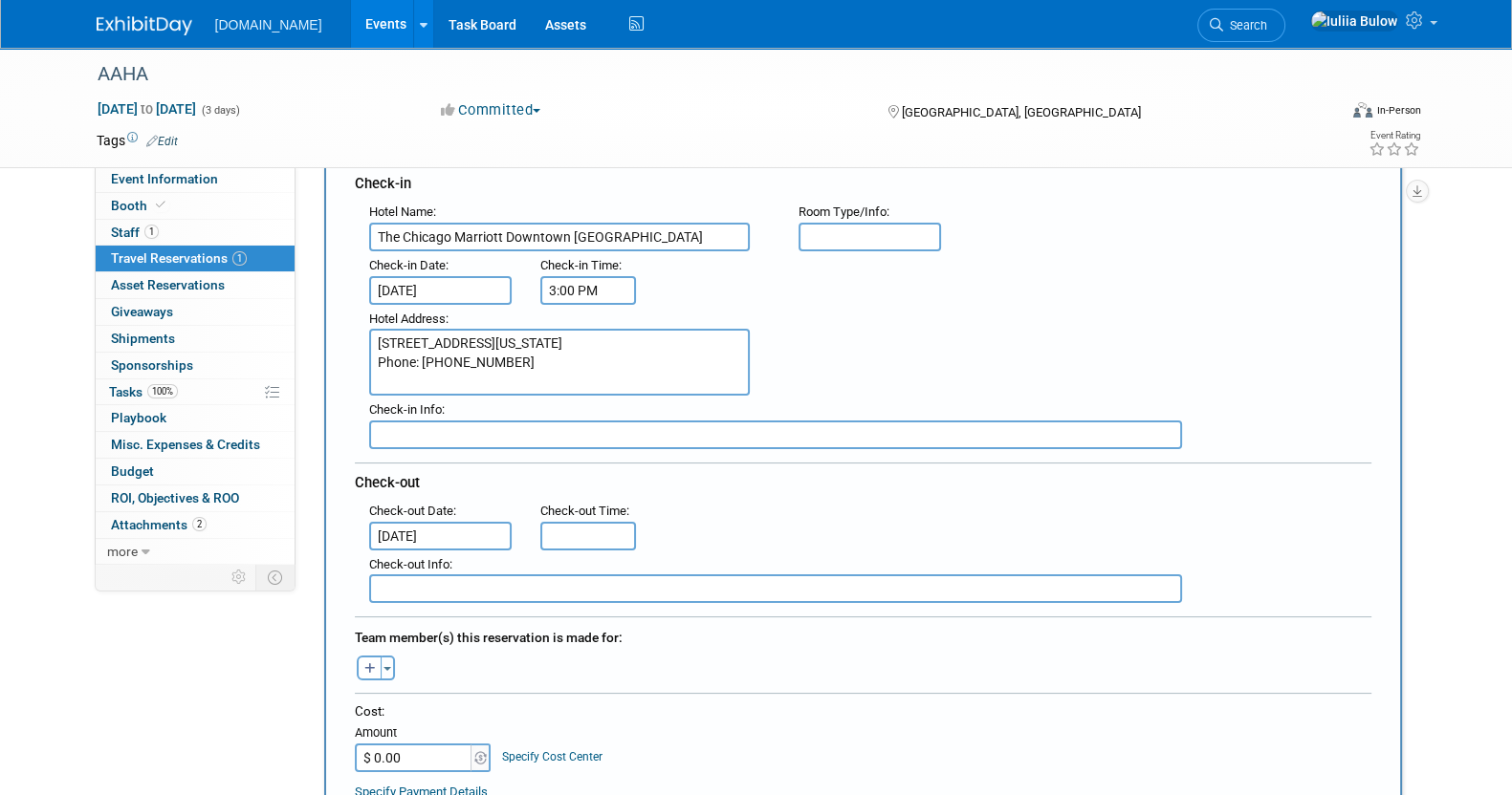
type input "11:00 AM"
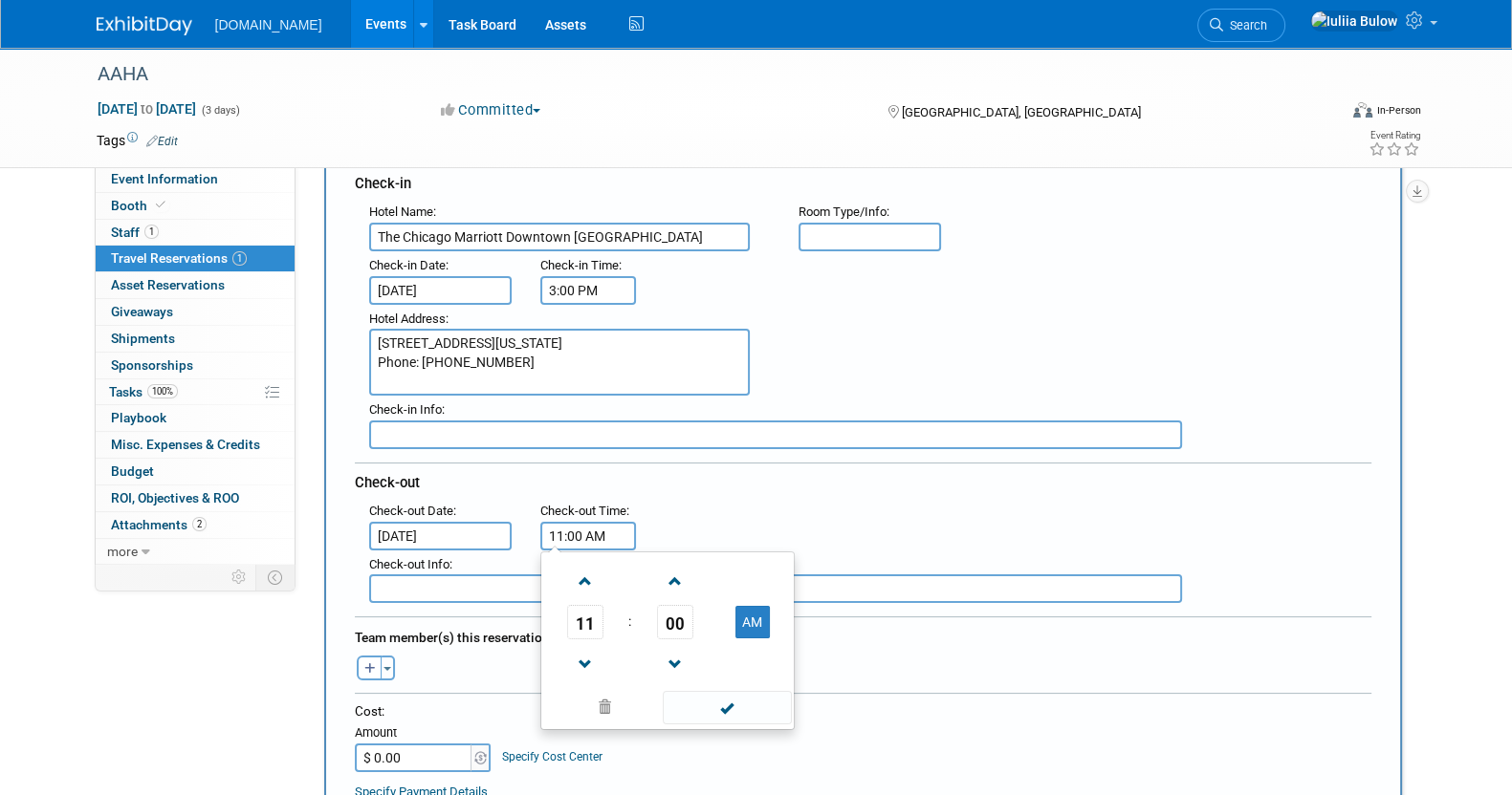
click at [561, 527] on input "11:00 AM" at bounding box center [589, 537] width 96 height 29
click at [715, 695] on span at bounding box center [727, 708] width 129 height 33
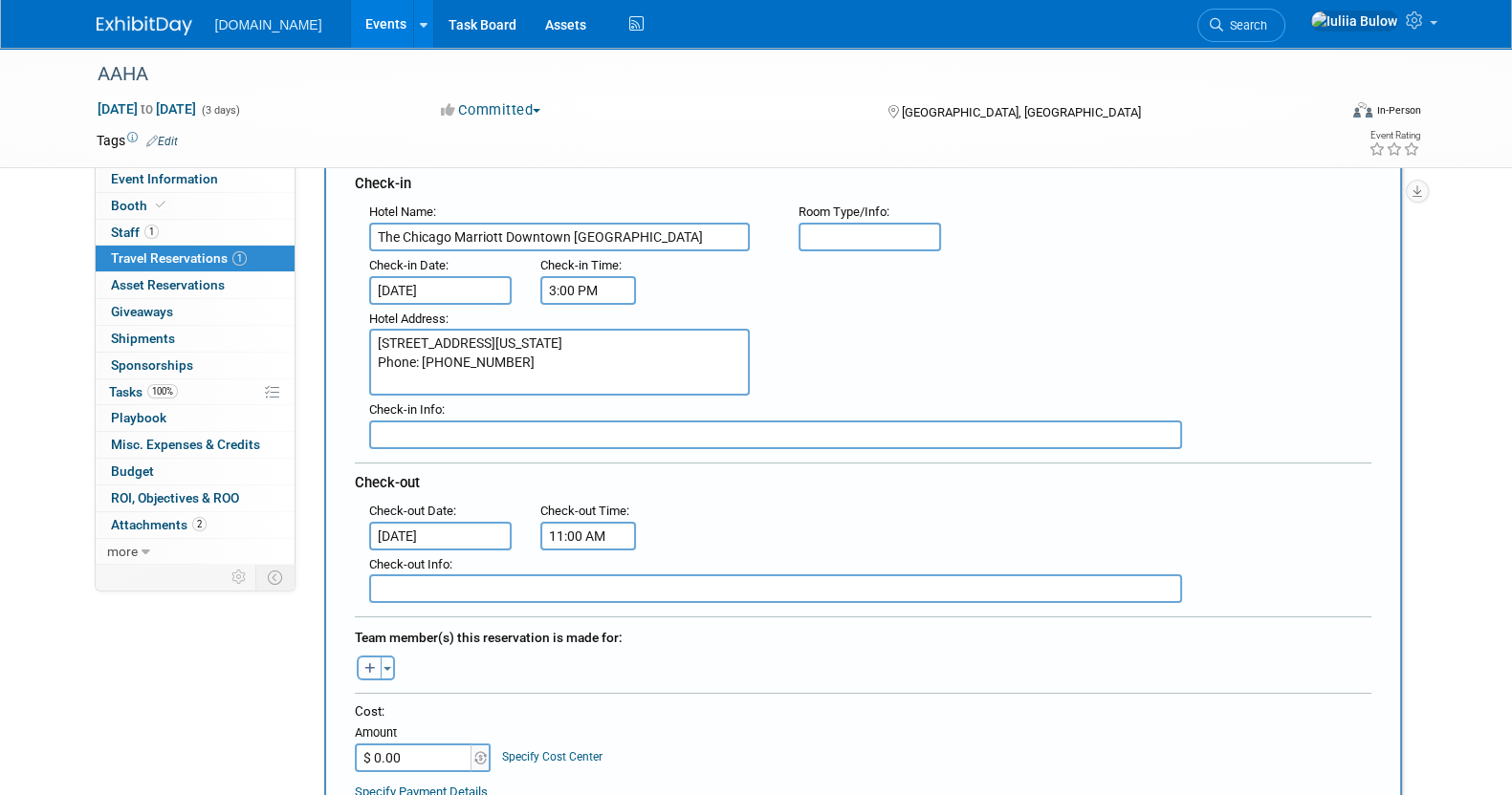
click at [370, 666] on button "button" at bounding box center [369, 669] width 25 height 25
select select
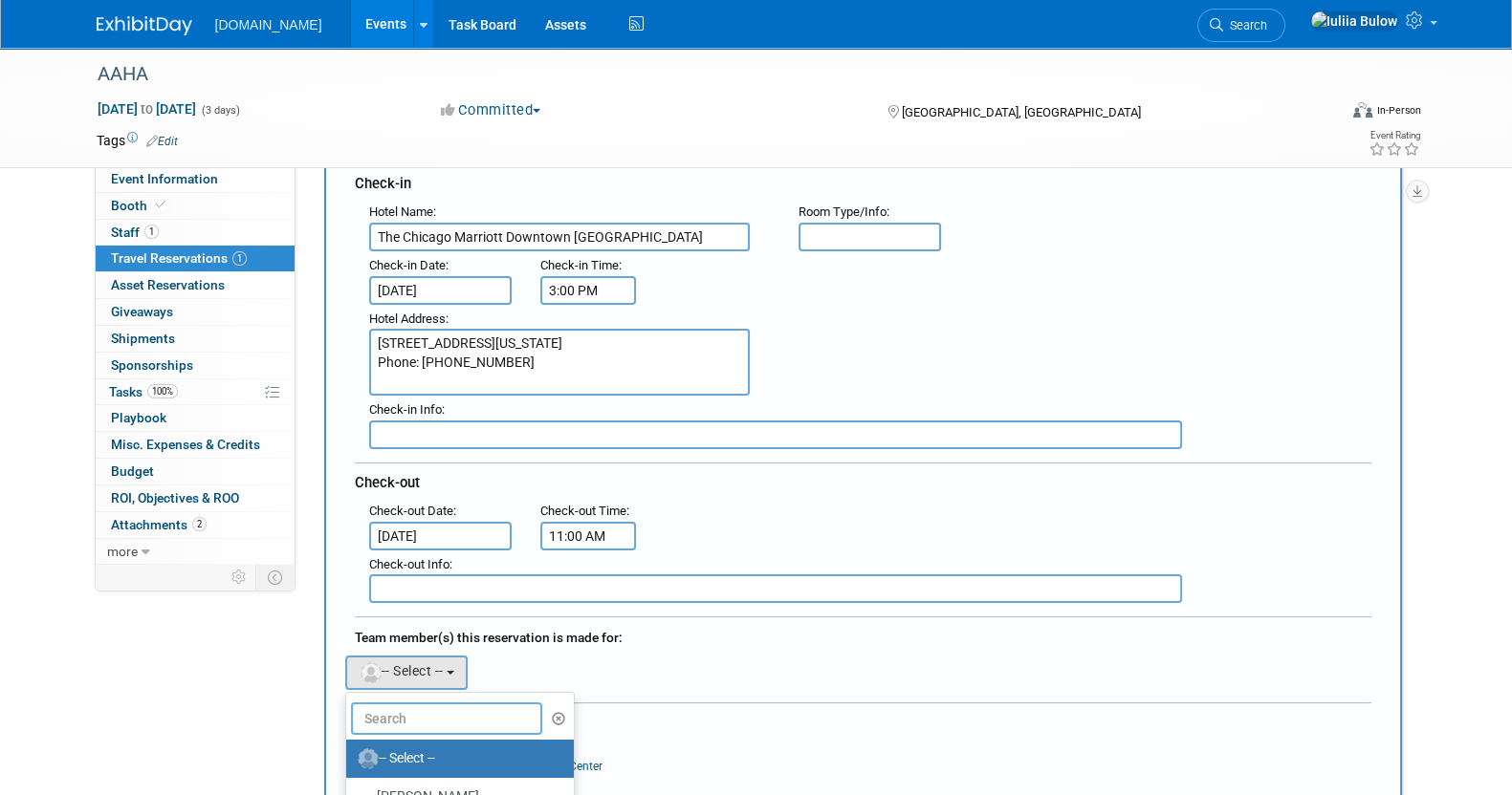
click at [411, 702] on input "text" at bounding box center [447, 718] width 191 height 33
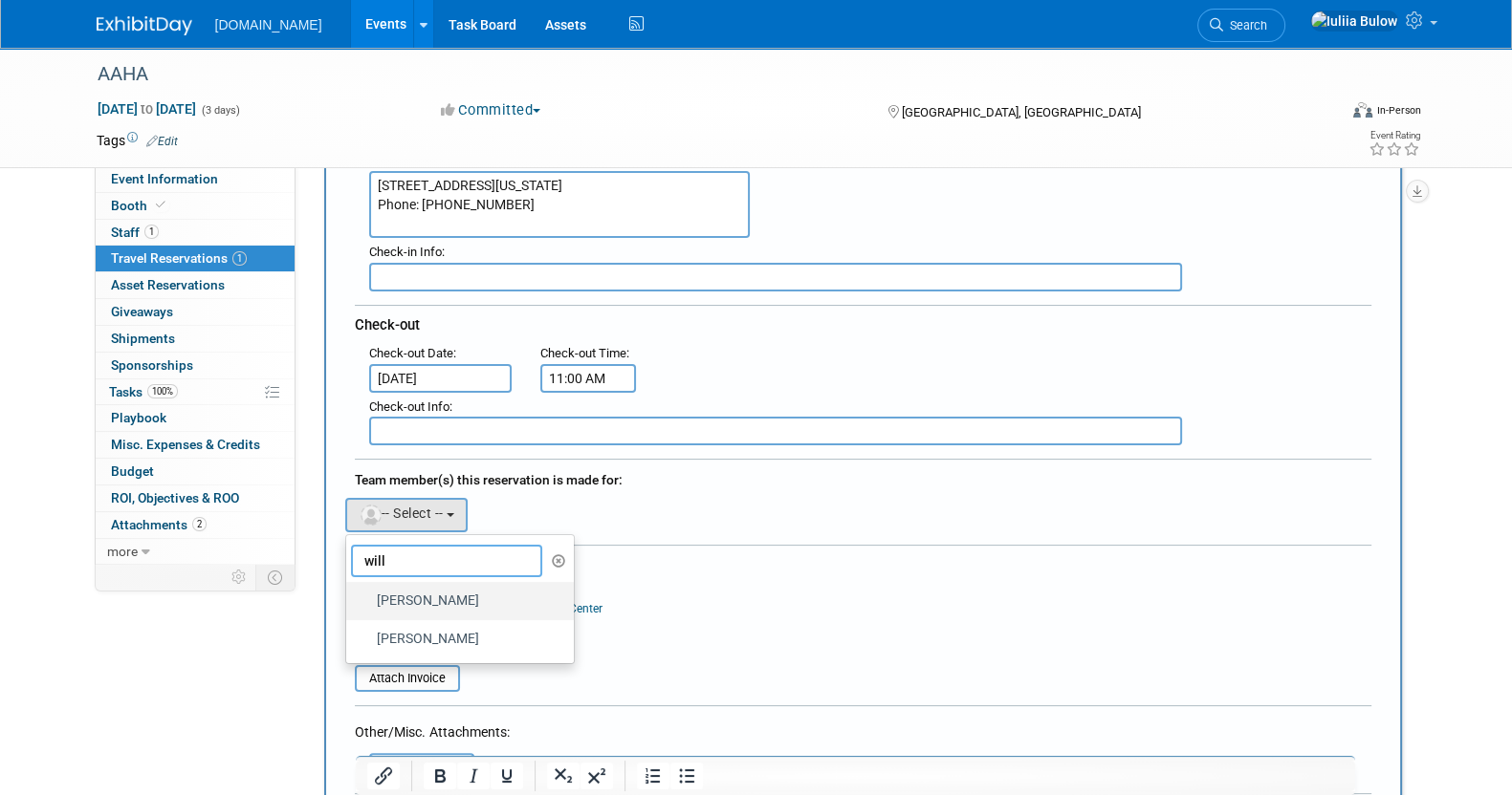
scroll to position [477, 0]
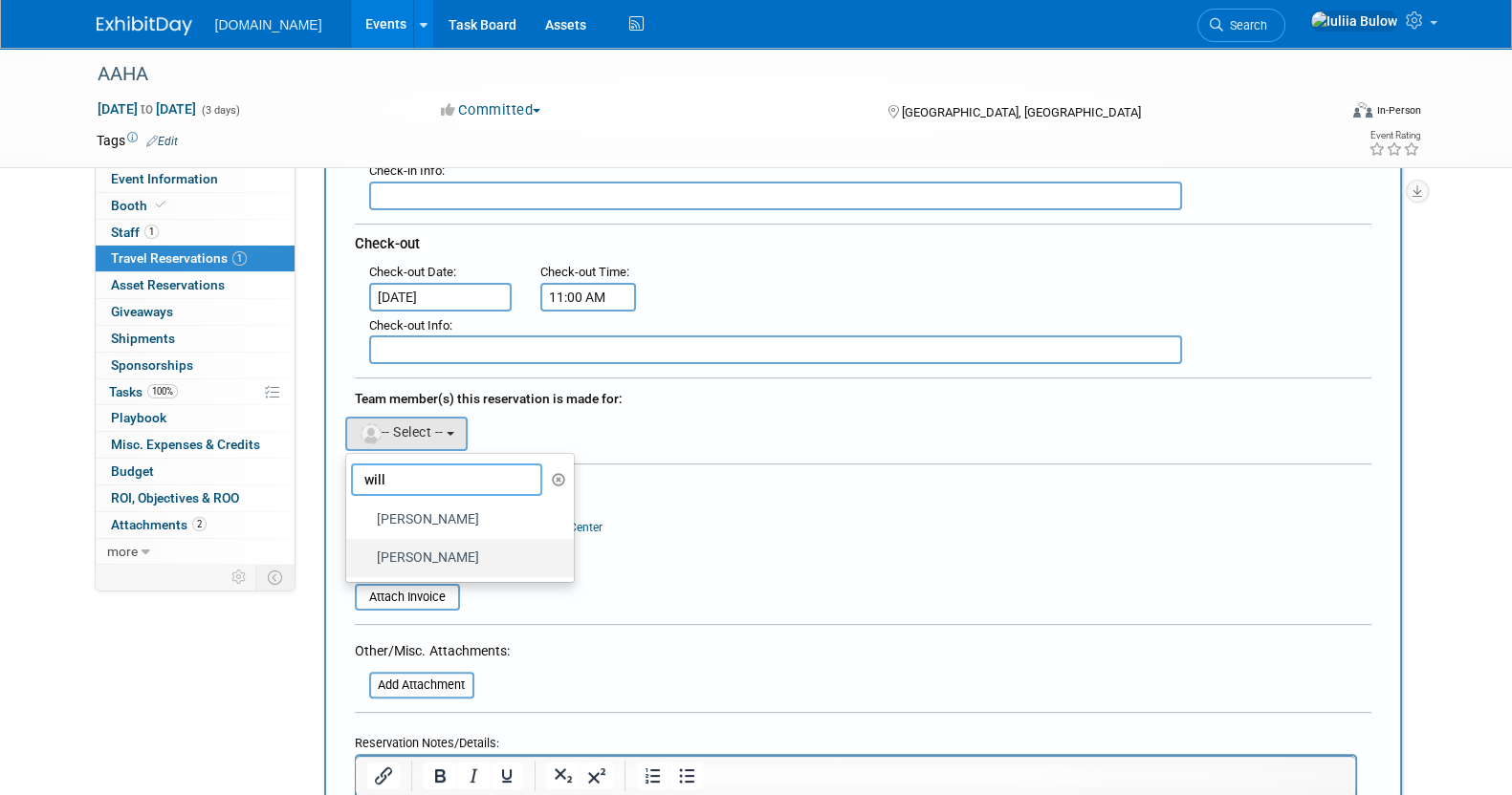
type input "will"
click at [440, 543] on label "[PERSON_NAME]" at bounding box center [456, 559] width 200 height 31
click at [349, 550] on input "[PERSON_NAME]" at bounding box center [343, 556] width 12 height 12
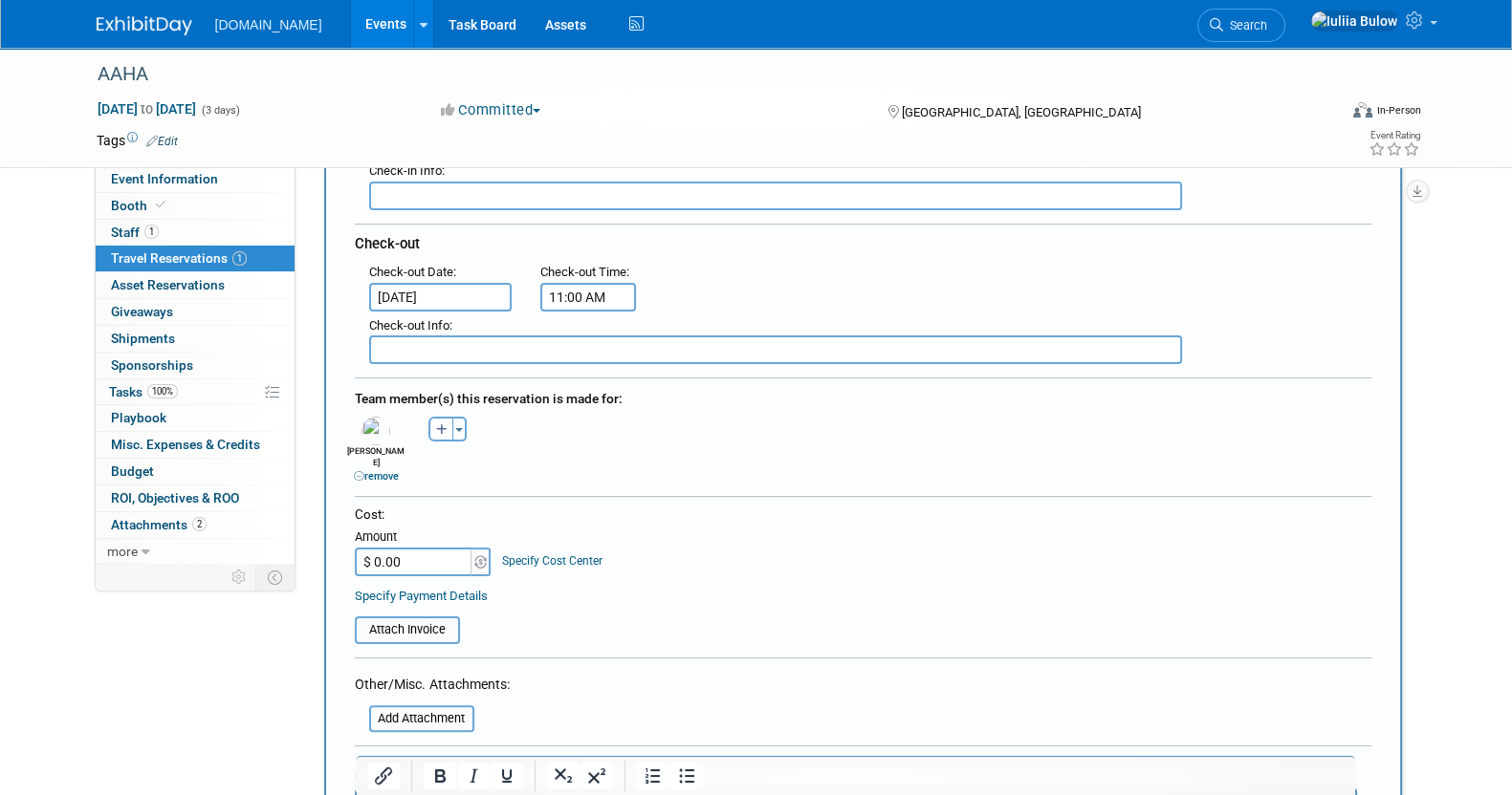
click at [425, 548] on input "$ 0.00" at bounding box center [414, 563] width 120 height 29
paste input "1,404.1"
type input "$ 1,404.10"
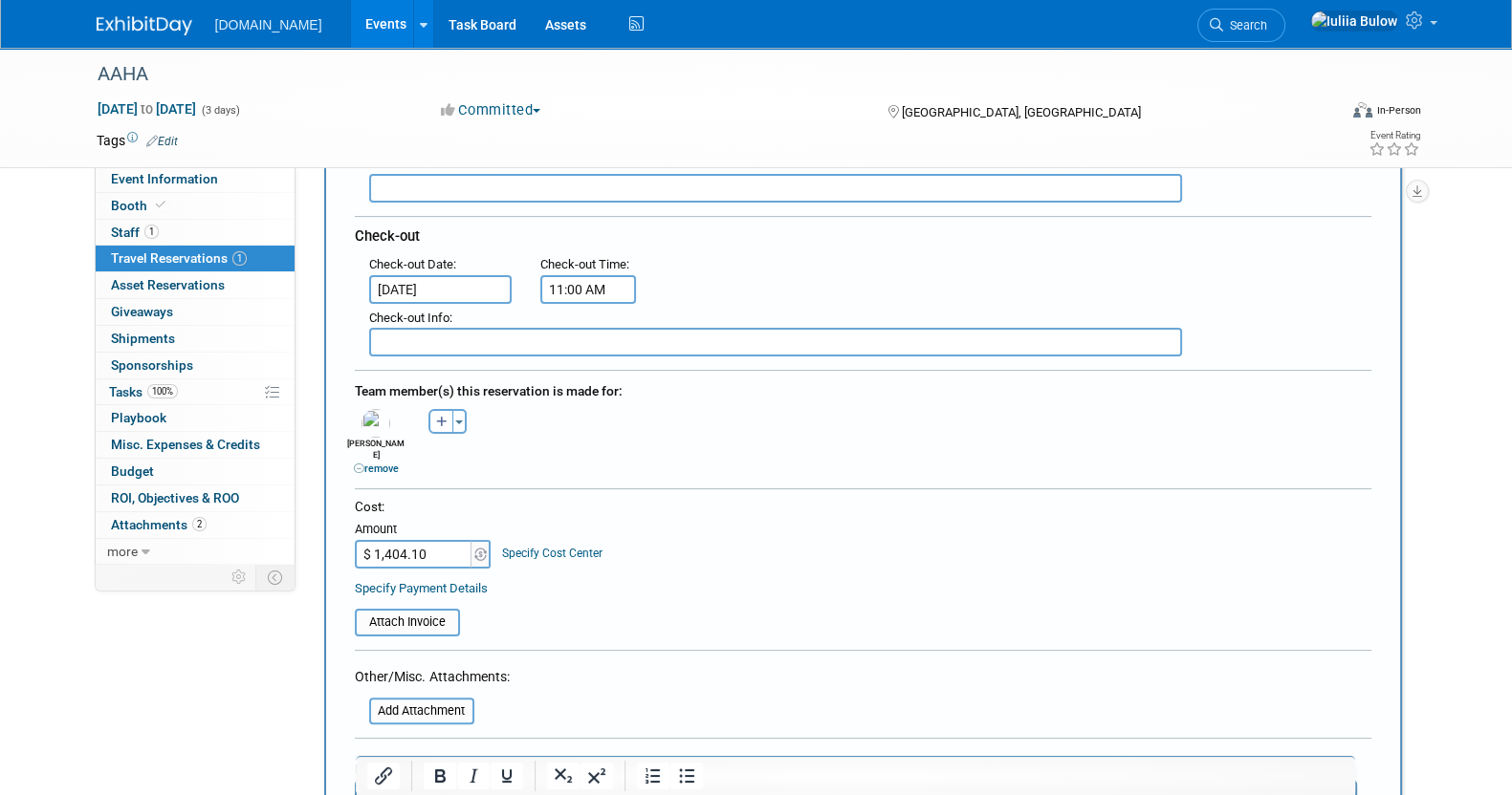
scroll to position [598, 0]
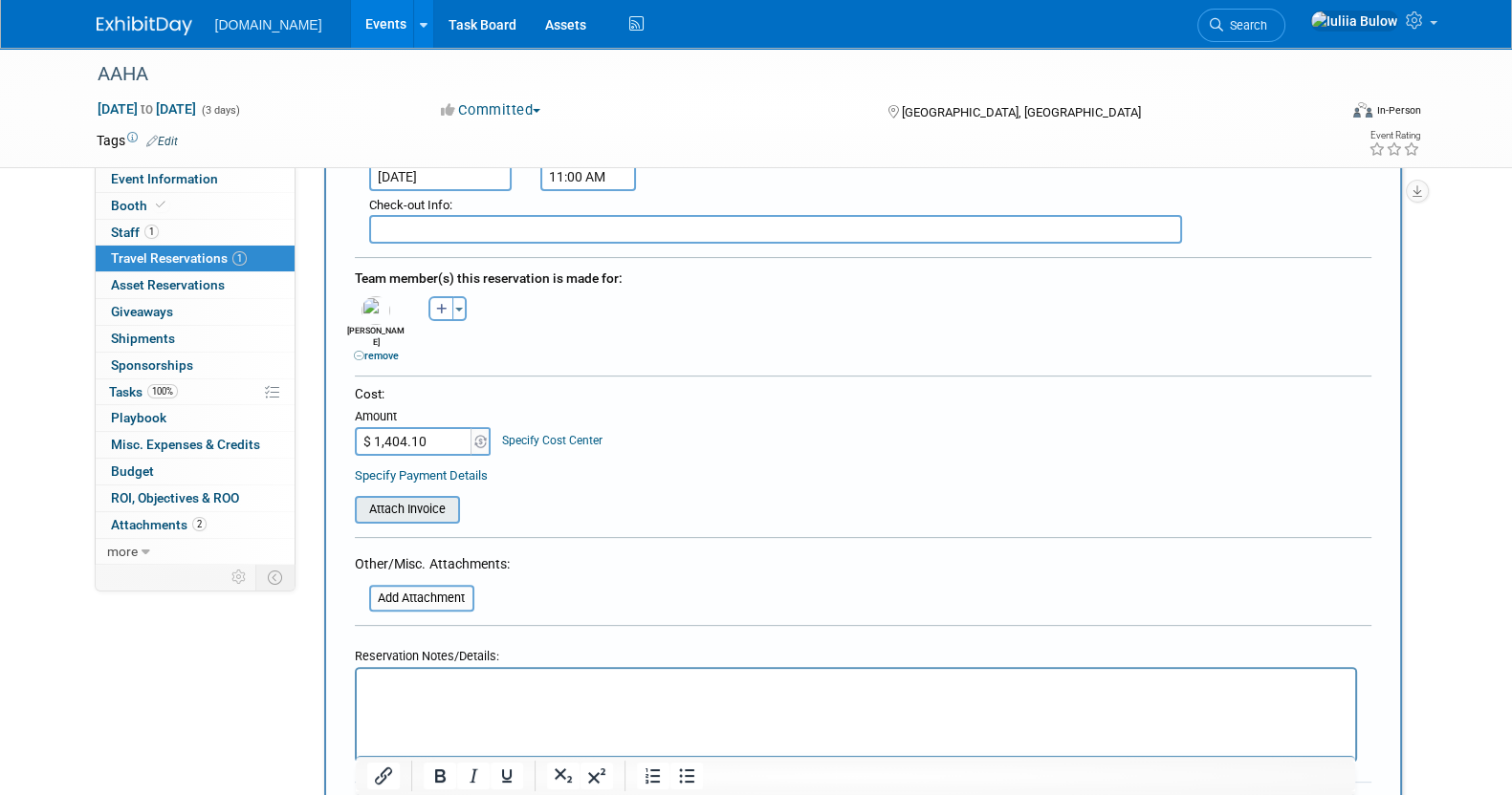
click at [410, 498] on input "file" at bounding box center [345, 510] width 228 height 23
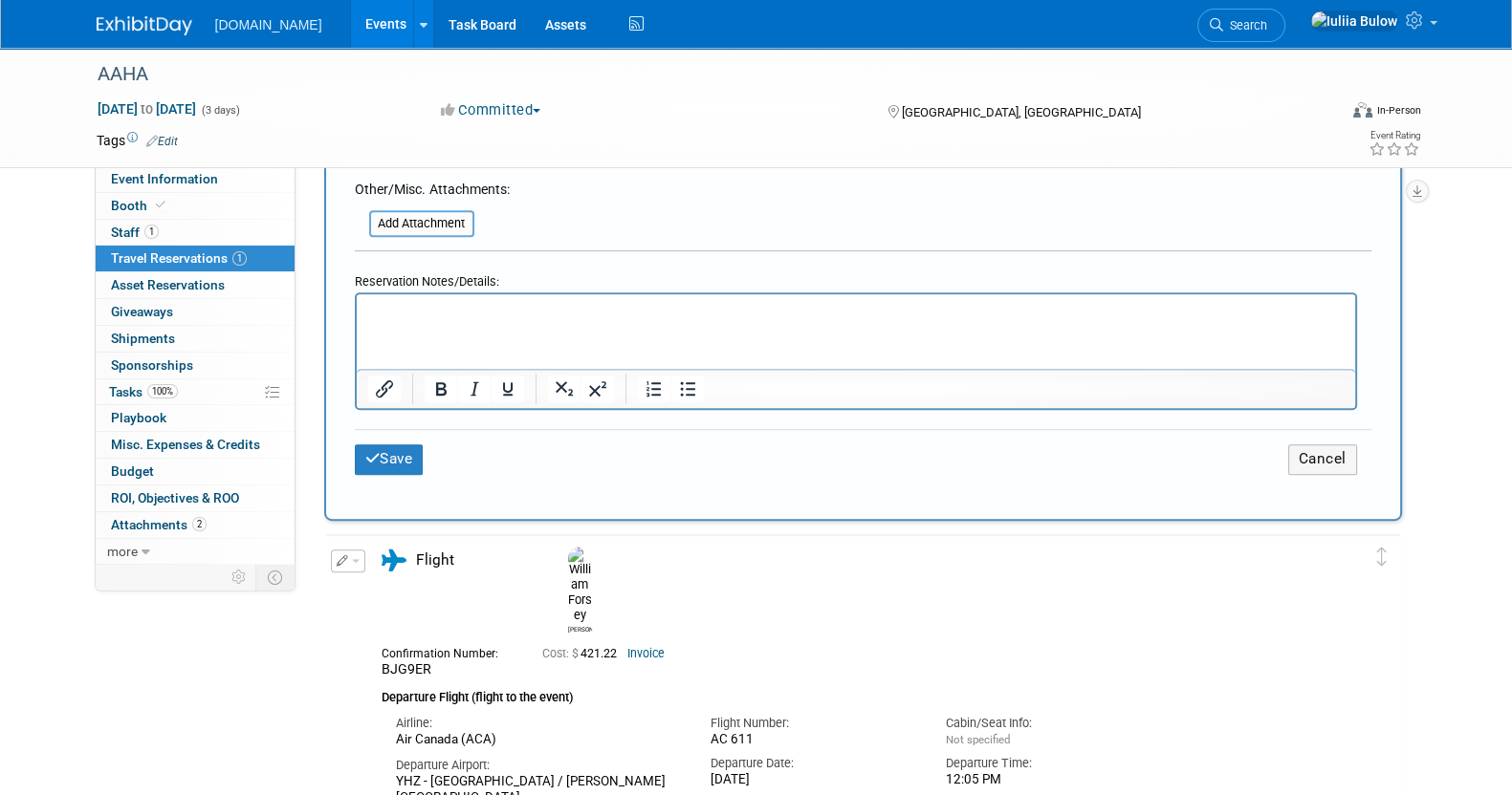
scroll to position [1075, 0]
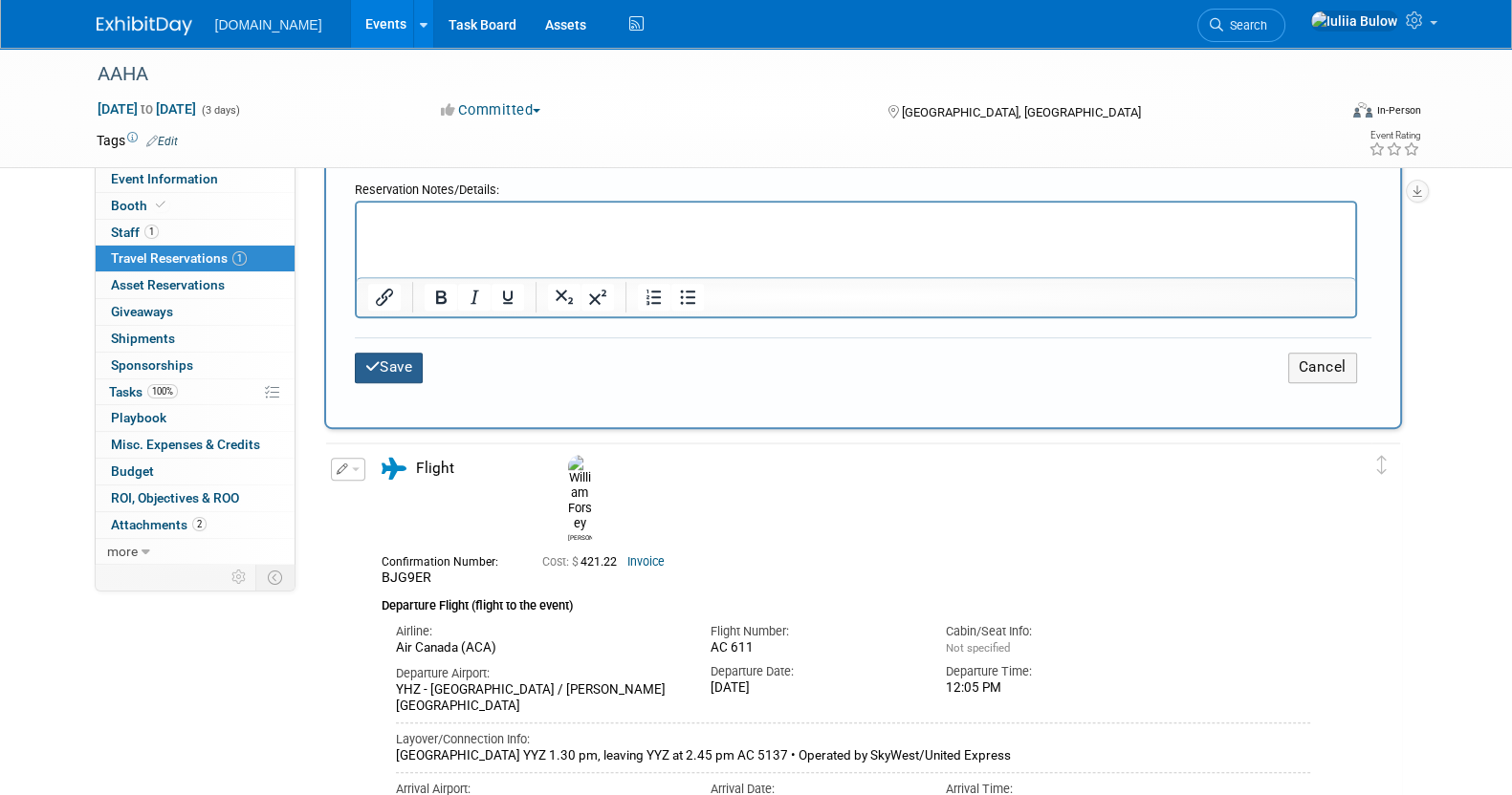
click at [413, 353] on button "Save" at bounding box center [389, 367] width 69 height 30
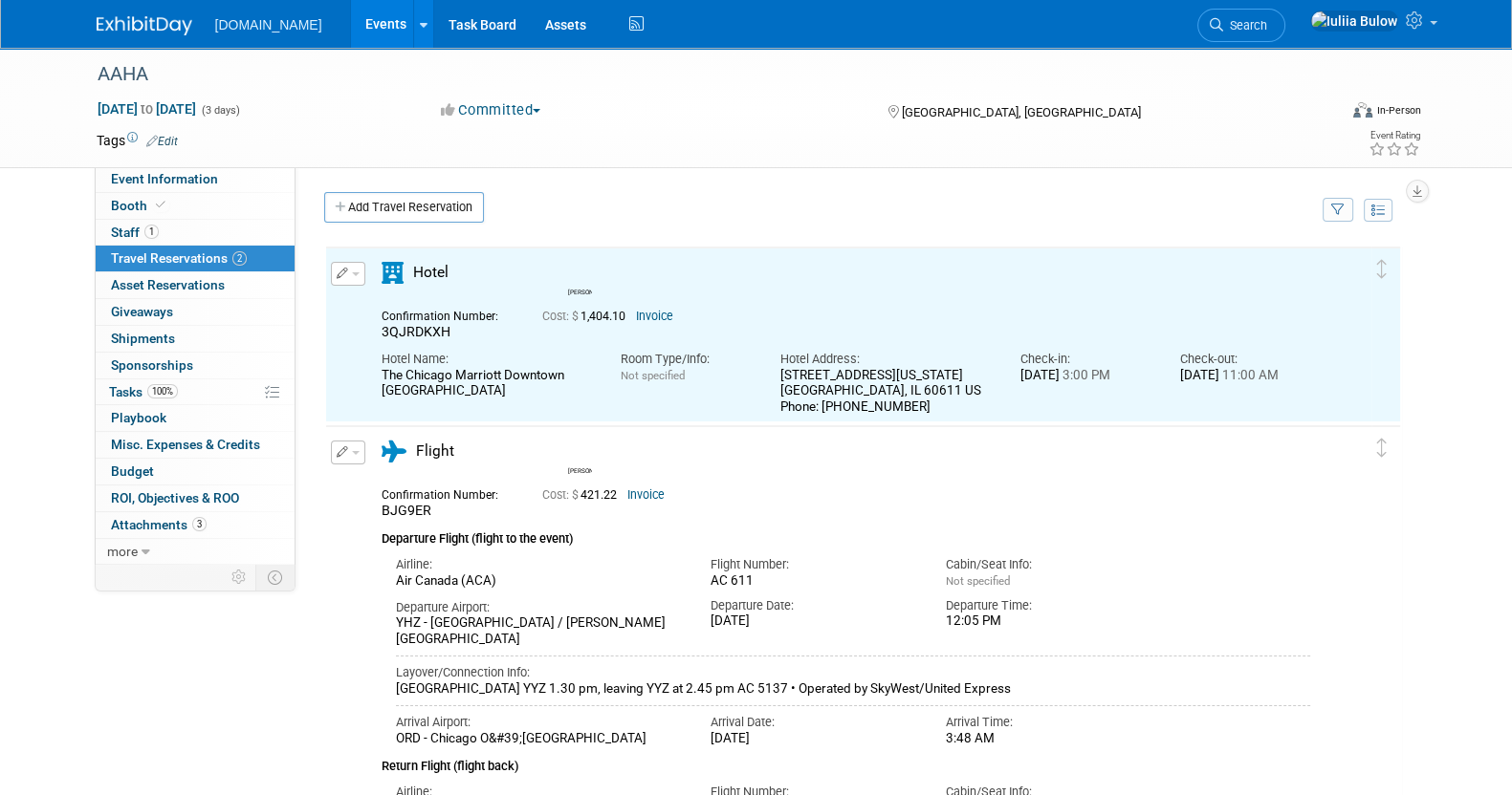
scroll to position [0, 0]
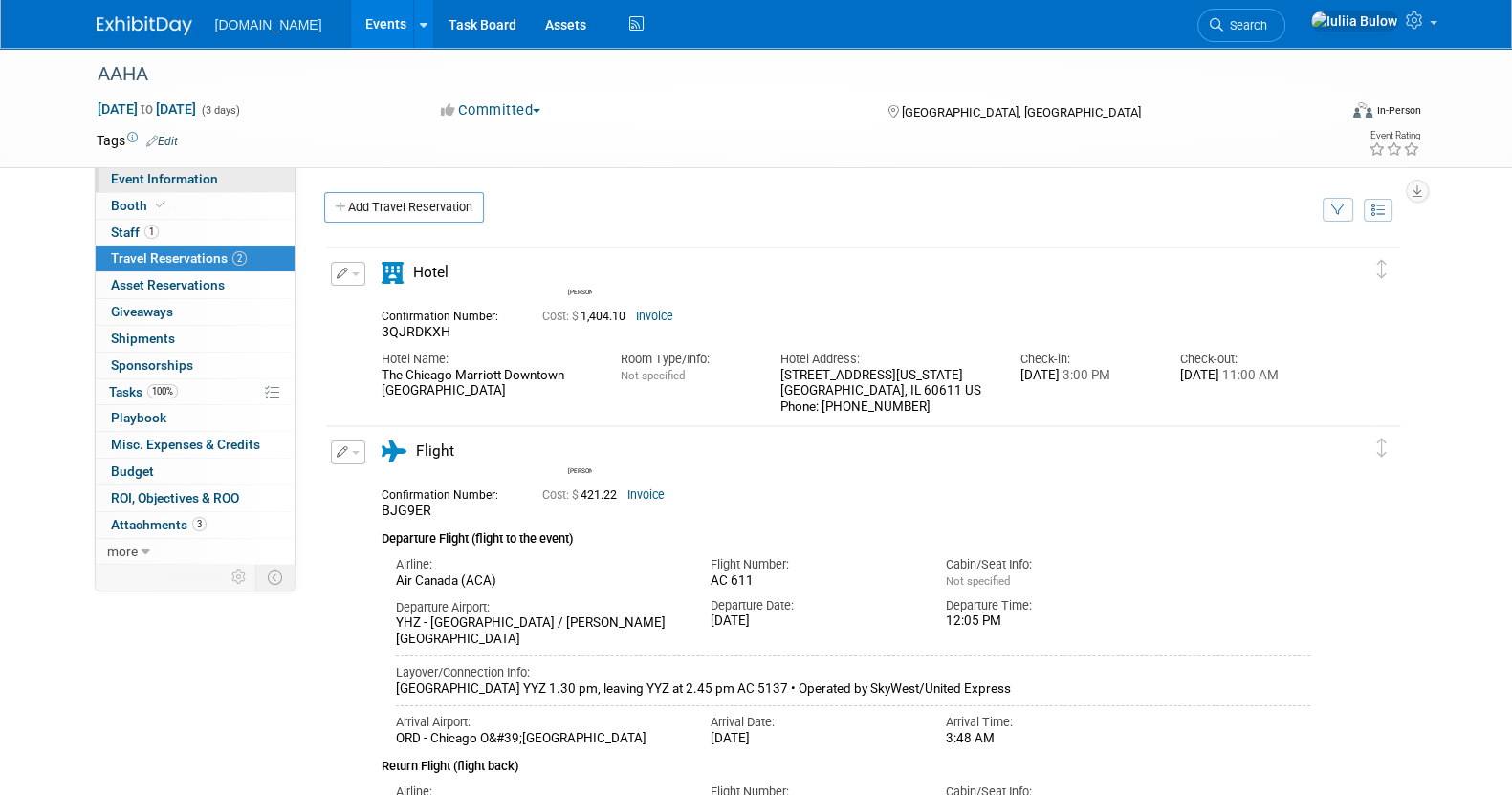
click at [182, 179] on span "Event Information" at bounding box center [165, 179] width 107 height 15
